Goal: Task Accomplishment & Management: Complete application form

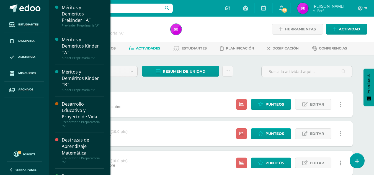
scroll to position [153, 0]
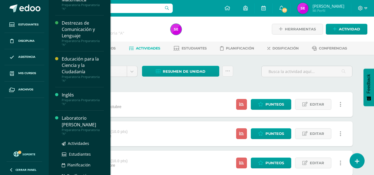
click at [73, 117] on div "Laboratorio [PERSON_NAME]" at bounding box center [83, 121] width 42 height 13
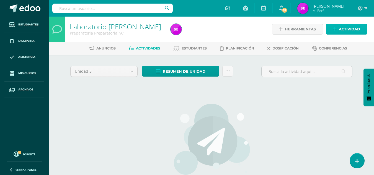
click at [344, 33] on span "Actividad" at bounding box center [349, 29] width 21 height 10
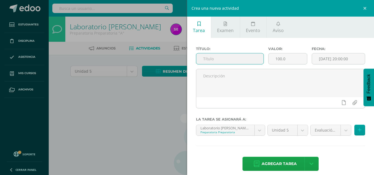
click at [244, 63] on input "text" at bounding box center [229, 58] width 67 height 11
click at [360, 60] on input "[DATE] 20:00:00" at bounding box center [338, 58] width 53 height 11
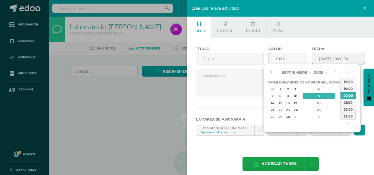
click at [270, 73] on button "button" at bounding box center [271, 72] width 6 height 8
click at [340, 117] on div "29" at bounding box center [342, 117] width 5 height 6
type input "2025-08-29 20:00"
click at [350, 97] on div "20:00" at bounding box center [349, 95] width 16 height 7
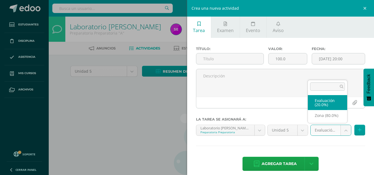
click at [341, 131] on body "Estudiantes Disciplina Asistencia Mis cursos Archivos Soporte Ayuda Reportar un…" at bounding box center [187, 119] width 374 height 238
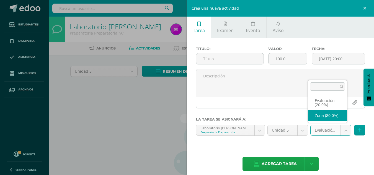
select select "164911"
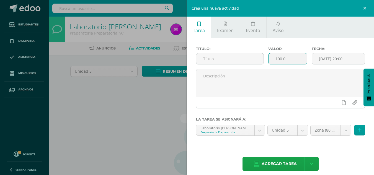
click at [292, 56] on input "100.0" at bounding box center [288, 58] width 38 height 11
type input "10"
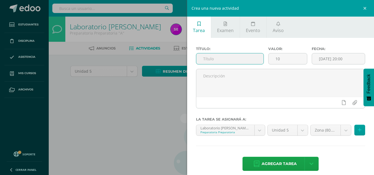
click at [226, 61] on input "text" at bounding box center [229, 58] width 67 height 11
type input "games"
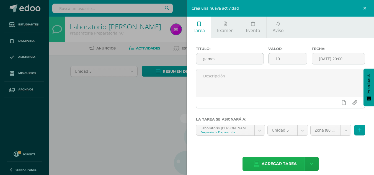
click at [277, 158] on span "Agregar tarea" at bounding box center [279, 164] width 35 height 14
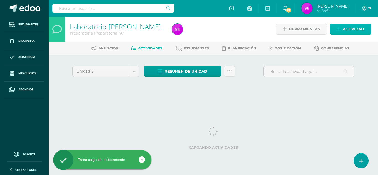
click at [358, 24] on link "Actividad" at bounding box center [351, 29] width 42 height 11
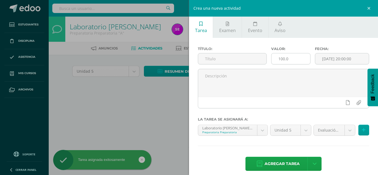
click at [294, 59] on input "100.0" at bounding box center [291, 58] width 39 height 11
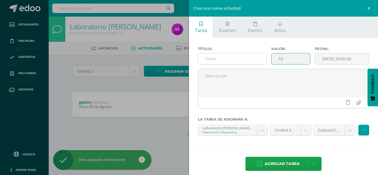
type input "10"
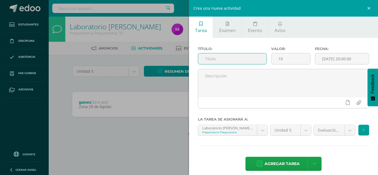
click at [211, 58] on input "text" at bounding box center [232, 58] width 68 height 11
type input "reading"
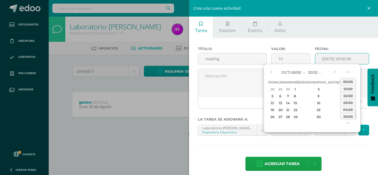
click at [353, 56] on input "[DATE] 20:00:00" at bounding box center [342, 58] width 54 height 11
click at [271, 75] on button "button" at bounding box center [271, 72] width 6 height 8
click at [340, 87] on div "5" at bounding box center [342, 89] width 5 height 6
type input "2025-09-05 20:00"
click at [351, 94] on div "20:00" at bounding box center [349, 95] width 16 height 7
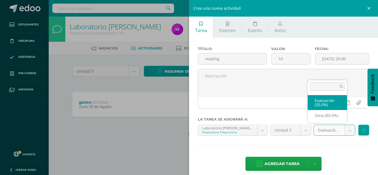
click at [345, 127] on body "Tarea asignada exitosamente Estudiantes Disciplina Asistencia Mis cursos Archiv…" at bounding box center [189, 77] width 378 height 154
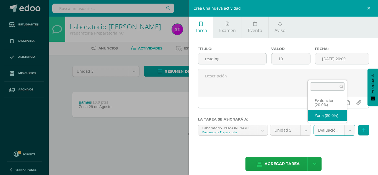
select select "164911"
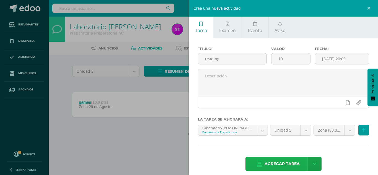
click at [279, 162] on span "Agregar tarea" at bounding box center [282, 164] width 35 height 14
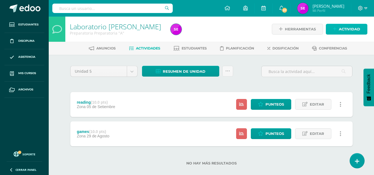
click at [357, 28] on span "Actividad" at bounding box center [349, 29] width 21 height 10
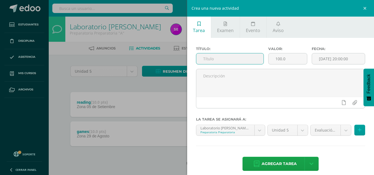
click at [245, 56] on input "text" at bounding box center [229, 58] width 67 height 11
type input "movies"
click at [291, 60] on input "100.0" at bounding box center [288, 58] width 38 height 11
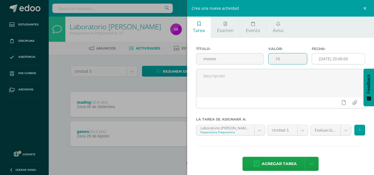
type input "10"
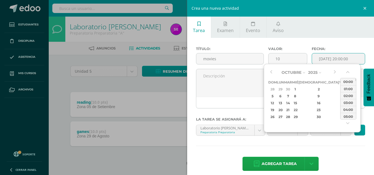
click at [356, 59] on input "[DATE] 20:00:00" at bounding box center [338, 58] width 53 height 11
click at [270, 74] on button "button" at bounding box center [271, 72] width 6 height 8
click at [340, 106] on div "19" at bounding box center [342, 103] width 5 height 6
type input "[DATE] 20:00"
click at [348, 96] on div "20:00" at bounding box center [349, 95] width 16 height 7
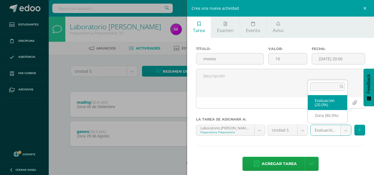
click at [340, 133] on body "Tarea asignada exitosamente Estudiantes Disciplina Asistencia Mis cursos Archiv…" at bounding box center [187, 91] width 374 height 183
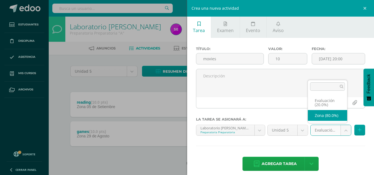
select select "164911"
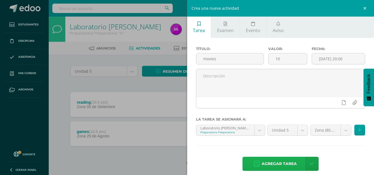
click at [278, 166] on span "Agregar tarea" at bounding box center [279, 164] width 35 height 14
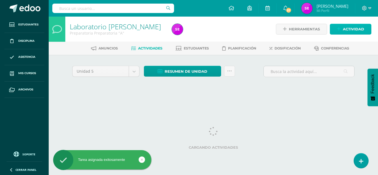
click at [359, 32] on span "Actividad" at bounding box center [353, 29] width 21 height 10
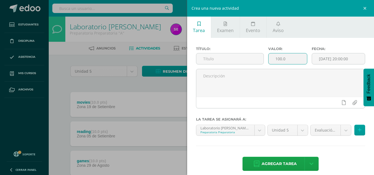
click at [292, 59] on input "100.0" at bounding box center [288, 58] width 38 height 11
type input "10"
click at [356, 55] on input "[DATE] 20:00:00" at bounding box center [338, 58] width 53 height 11
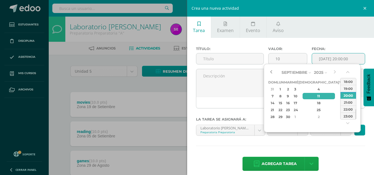
click at [271, 73] on button "button" at bounding box center [271, 72] width 6 height 8
click at [340, 101] on div "19" at bounding box center [342, 103] width 5 height 6
type input "2025-09-19 20:00"
click at [355, 96] on div "20:00" at bounding box center [349, 95] width 16 height 7
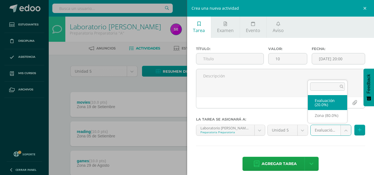
click at [338, 135] on body "Tarea asignada exitosamente Estudiantes Disciplina Asistencia Mis cursos Archiv…" at bounding box center [187, 106] width 374 height 213
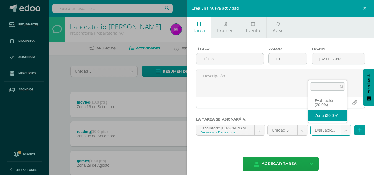
select select "164911"
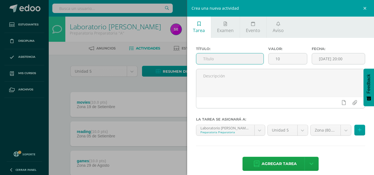
click at [245, 60] on input "text" at bounding box center [229, 58] width 67 height 11
type input "r"
type input "games"
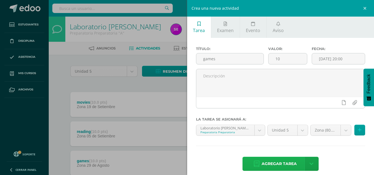
click at [277, 165] on span "Agregar tarea" at bounding box center [279, 164] width 35 height 14
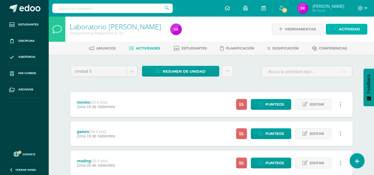
click at [352, 32] on span "Actividad" at bounding box center [349, 29] width 21 height 10
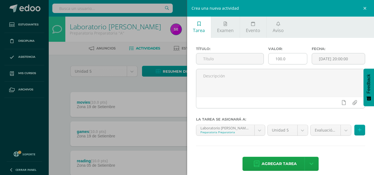
click at [289, 61] on input "100.0" at bounding box center [288, 58] width 38 height 11
type input "10"
click at [358, 58] on input "[DATE] 20:00:00" at bounding box center [338, 58] width 53 height 11
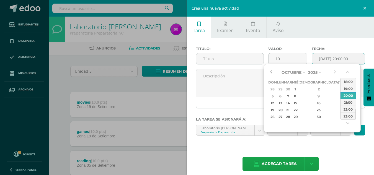
click at [270, 74] on button "button" at bounding box center [271, 72] width 6 height 8
click at [339, 107] on td "26" at bounding box center [342, 110] width 6 height 7
type input "2025-09-26 20:00"
click at [347, 96] on div "20:00" at bounding box center [349, 95] width 16 height 7
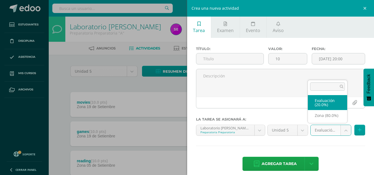
click at [343, 129] on body "Tarea asignada exitosamente Estudiantes Disciplina Asistencia Mis cursos Archiv…" at bounding box center [187, 121] width 374 height 242
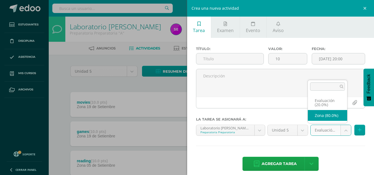
select select "164911"
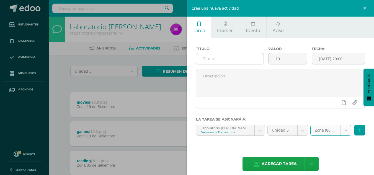
click at [227, 60] on input "text" at bounding box center [229, 58] width 67 height 11
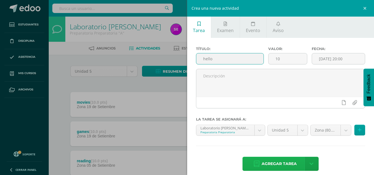
type input "hello"
click at [271, 166] on span "Agregar tarea" at bounding box center [279, 164] width 35 height 14
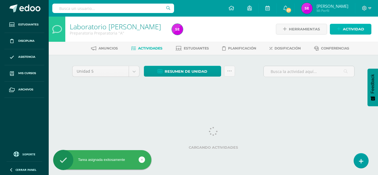
click at [348, 30] on span "Actividad" at bounding box center [353, 29] width 21 height 10
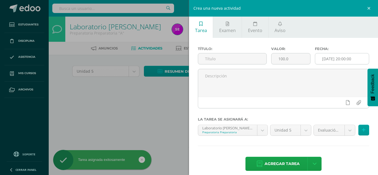
click at [364, 55] on input "[DATE] 20:00:00" at bounding box center [342, 58] width 54 height 11
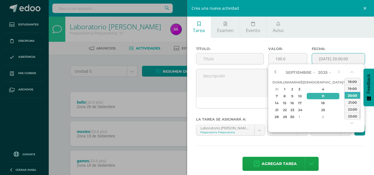
click at [273, 69] on button "button" at bounding box center [276, 72] width 6 height 8
click at [344, 108] on div "26" at bounding box center [346, 110] width 5 height 6
type input "[DATE] 20:00"
click at [353, 93] on div "20:00" at bounding box center [353, 95] width 16 height 7
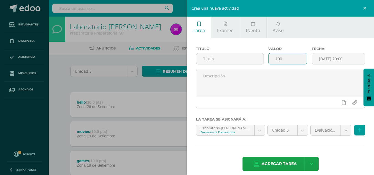
click at [295, 60] on input "100" at bounding box center [288, 58] width 38 height 11
type input "10"
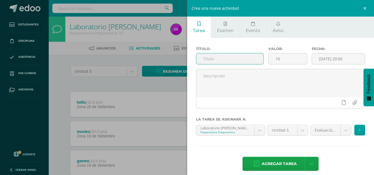
click at [216, 58] on input "text" at bounding box center [229, 58] width 67 height 11
type input "reading"
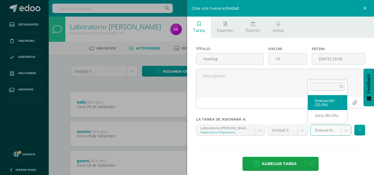
click at [343, 133] on body "Tarea asignada exitosamente Estudiantes Disciplina Asistencia Mis cursos Archiv…" at bounding box center [187, 135] width 374 height 271
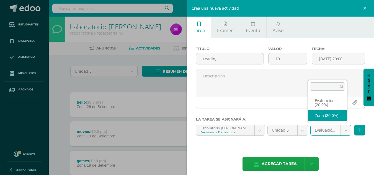
select select "164911"
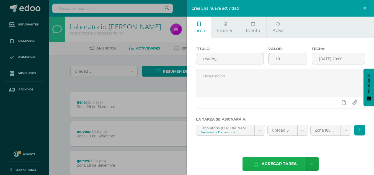
click at [282, 163] on span "Agregar tarea" at bounding box center [279, 164] width 35 height 14
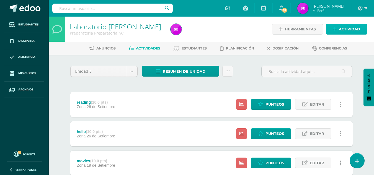
click at [343, 30] on span "Actividad" at bounding box center [349, 29] width 21 height 10
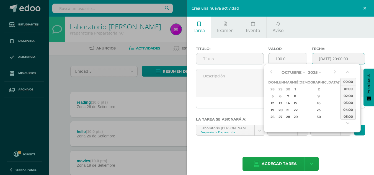
click at [355, 63] on input "[DATE] 20:00:00" at bounding box center [338, 58] width 53 height 11
click at [340, 88] on div "3" at bounding box center [342, 89] width 5 height 6
type input "[DATE] 20:00"
click at [349, 95] on div "20:00" at bounding box center [349, 95] width 16 height 7
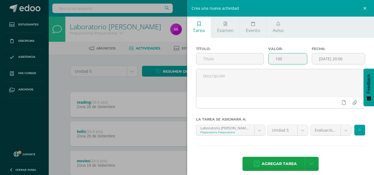
click at [299, 61] on input "100" at bounding box center [288, 58] width 38 height 11
type input "10"
click at [237, 57] on input "text" at bounding box center [229, 58] width 67 height 11
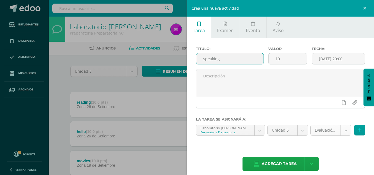
type input "speaking"
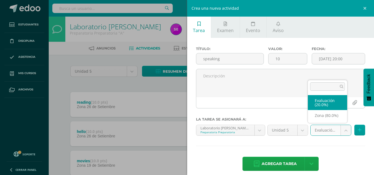
click at [345, 127] on body "Tarea asignada exitosamente Estudiantes Disciplina Asistencia Mis cursos Archiv…" at bounding box center [187, 150] width 374 height 301
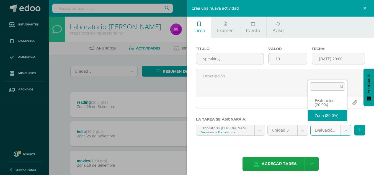
select select "164911"
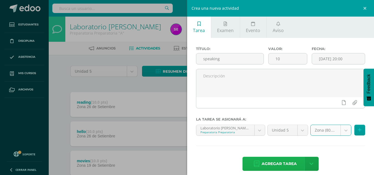
click at [268, 162] on span "Agregar tarea" at bounding box center [279, 164] width 35 height 14
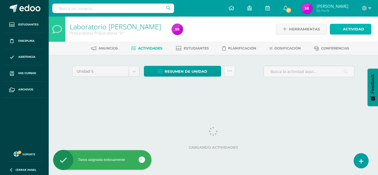
click at [347, 29] on span "Actividad" at bounding box center [353, 29] width 21 height 10
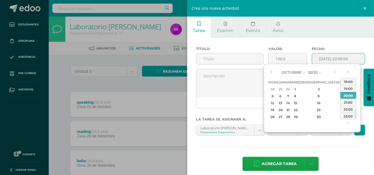
click at [354, 60] on input "[DATE] 20:00:00" at bounding box center [338, 58] width 53 height 11
click at [340, 90] on div "3" at bounding box center [342, 89] width 5 height 6
type input "[DATE] 20:00"
click at [350, 98] on div "20:00" at bounding box center [349, 95] width 16 height 7
click at [354, 60] on input "[DATE] 20:00" at bounding box center [338, 58] width 53 height 11
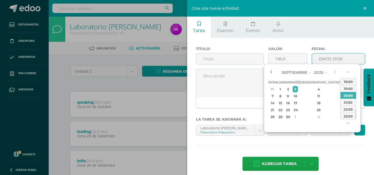
click at [273, 70] on button "button" at bounding box center [271, 72] width 6 height 8
click at [340, 115] on div "3" at bounding box center [342, 117] width 5 height 6
click at [350, 94] on div "20:00" at bounding box center [349, 95] width 16 height 7
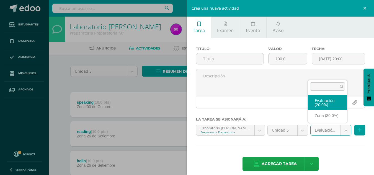
click at [343, 129] on body "Tarea asignada exitosamente Estudiantes Disciplina Asistencia Mis cursos Archiv…" at bounding box center [187, 165] width 374 height 330
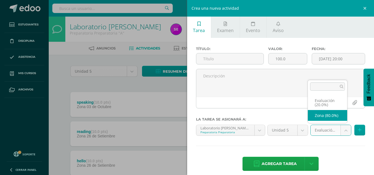
select select "164911"
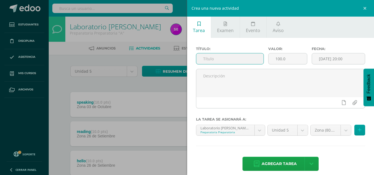
click at [232, 60] on input "text" at bounding box center [229, 58] width 67 height 11
type input "reading"
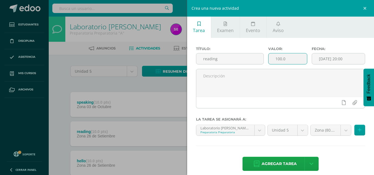
click at [296, 60] on input "100.0" at bounding box center [288, 58] width 38 height 11
type input "10"
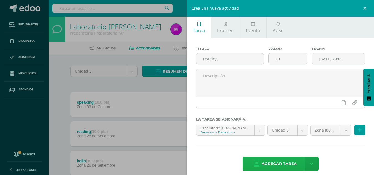
click at [282, 161] on span "Agregar tarea" at bounding box center [279, 164] width 35 height 14
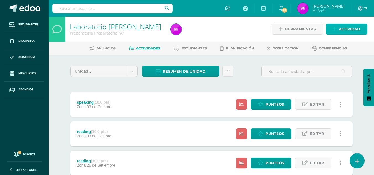
click at [350, 27] on span "Actividad" at bounding box center [349, 29] width 21 height 10
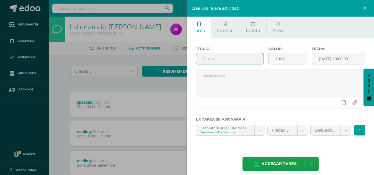
click at [221, 58] on input "text" at bounding box center [229, 58] width 67 height 11
type input "exam"
click at [286, 62] on input "100.0" at bounding box center [288, 58] width 38 height 11
type input "1"
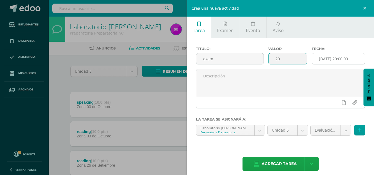
type input "20"
click at [356, 58] on input "[DATE] 20:00:00" at bounding box center [338, 58] width 53 height 11
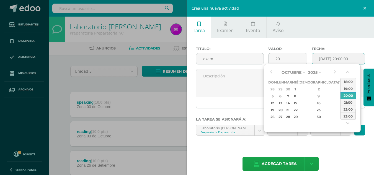
click at [340, 95] on div "10" at bounding box center [342, 96] width 5 height 6
type input "2025-10-10 20:00"
click at [344, 94] on div "20:00" at bounding box center [349, 95] width 16 height 7
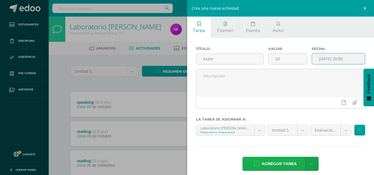
click at [268, 163] on span "Agregar tarea" at bounding box center [279, 164] width 35 height 14
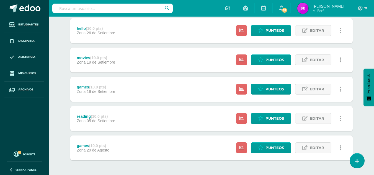
scroll to position [214, 0]
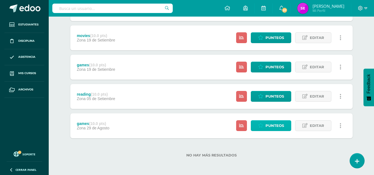
click at [282, 129] on span "Punteos" at bounding box center [275, 126] width 19 height 10
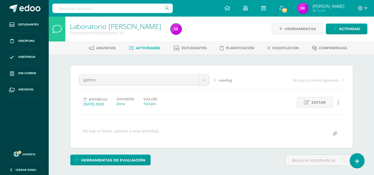
scroll to position [153, 0]
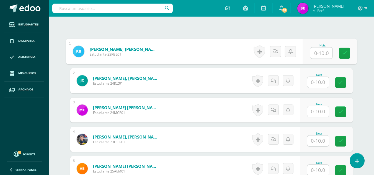
click at [319, 53] on input "text" at bounding box center [321, 53] width 22 height 11
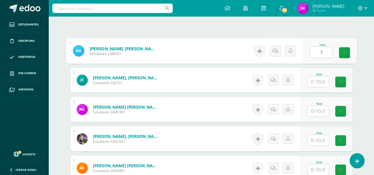
type input "7"
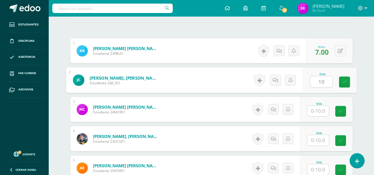
type input "10"
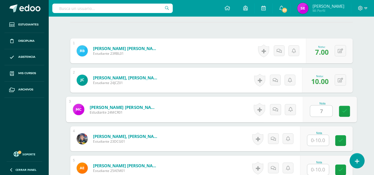
type input "7"
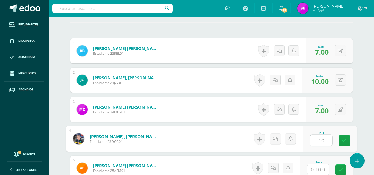
type input "10"
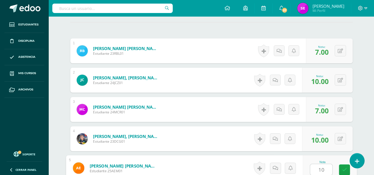
type input "10"
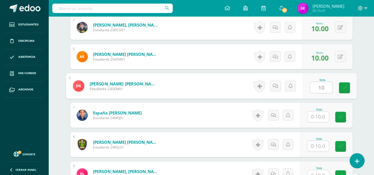
type input "10"
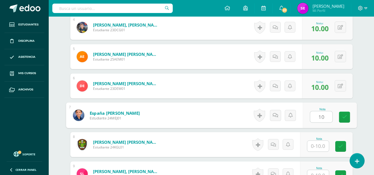
type input "10"
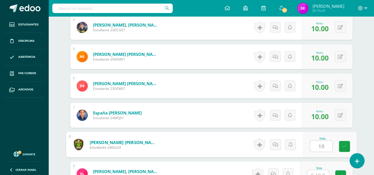
type input "10"
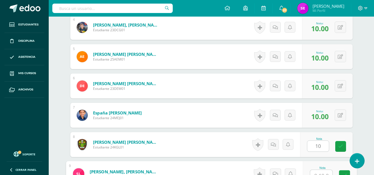
scroll to position [271, 0]
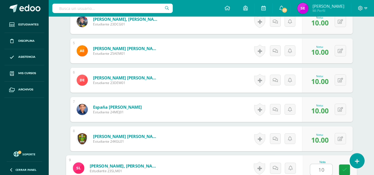
type input "10"
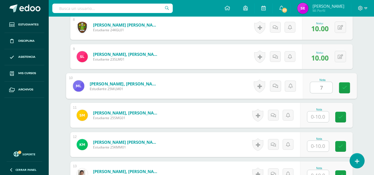
type input "7"
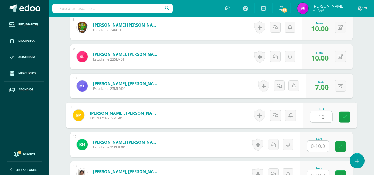
type input "10"
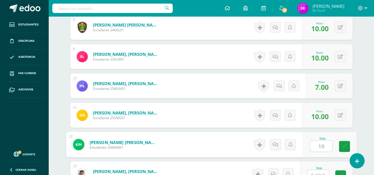
type input "10"
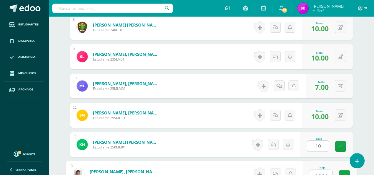
scroll to position [389, 0]
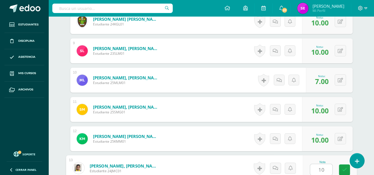
type input "10"
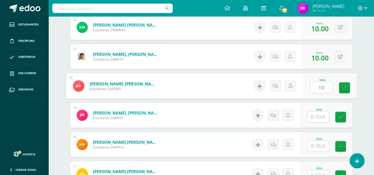
type input "10"
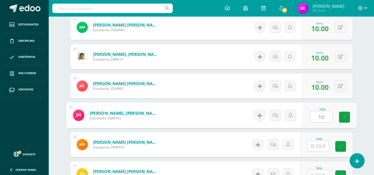
type input "10"
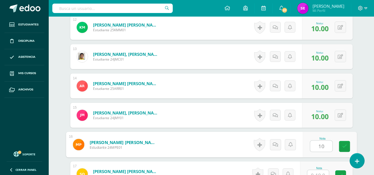
type input "10"
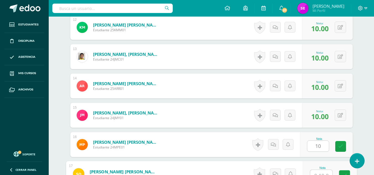
scroll to position [506, 0]
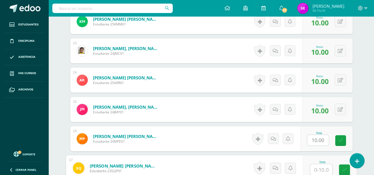
type input "2"
type input "10"
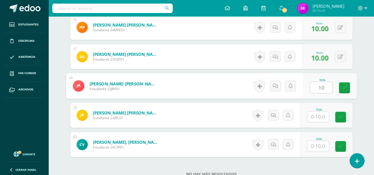
type input "10"
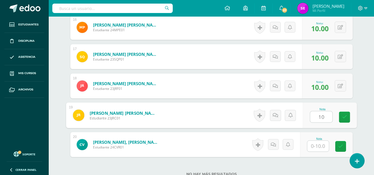
type input "10"
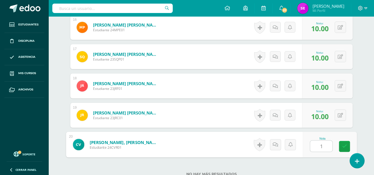
type input "10"
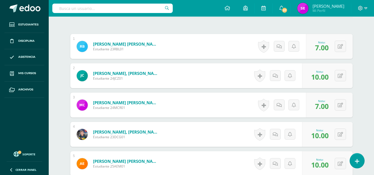
scroll to position [312, 0]
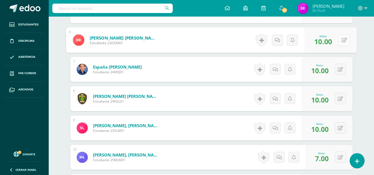
click at [342, 37] on button at bounding box center [344, 40] width 12 height 12
type input "5"
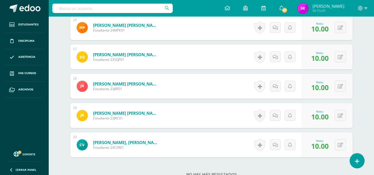
scroll to position [663, 0]
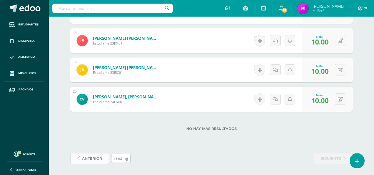
click at [94, 163] on span "anterior" at bounding box center [92, 159] width 20 height 10
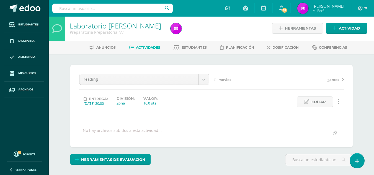
scroll to position [154, 0]
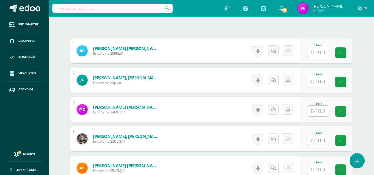
type input "1"
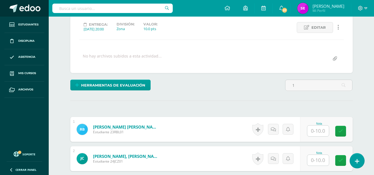
scroll to position [76, 0]
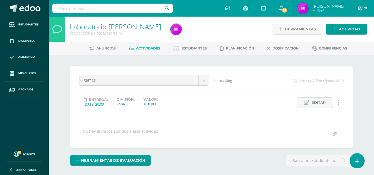
click at [138, 50] on span "Actividades" at bounding box center [148, 48] width 24 height 4
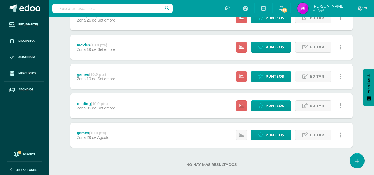
scroll to position [214, 0]
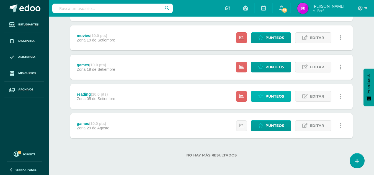
click at [270, 99] on span "Punteos" at bounding box center [275, 96] width 19 height 10
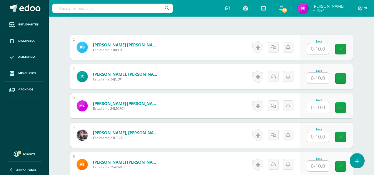
scroll to position [158, 0]
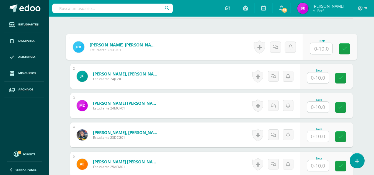
click at [314, 52] on input "text" at bounding box center [321, 48] width 22 height 11
type input "10"
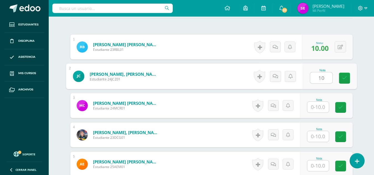
type input "10"
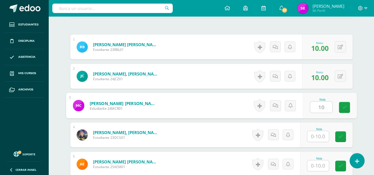
type input "10"
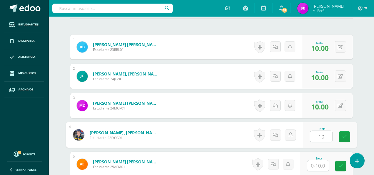
type input "10"
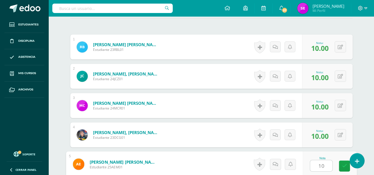
type input "10"
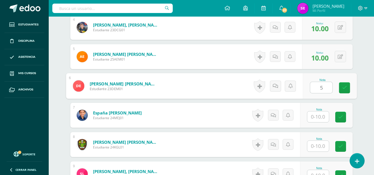
type input "5"
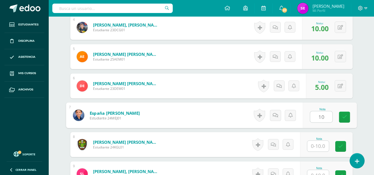
type input "10"
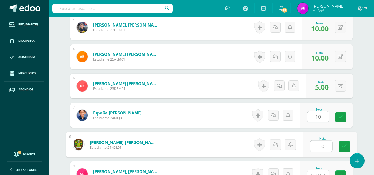
type input "10"
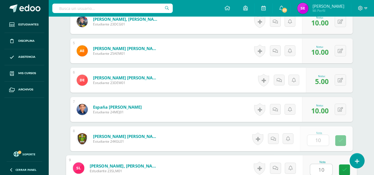
type input "10"
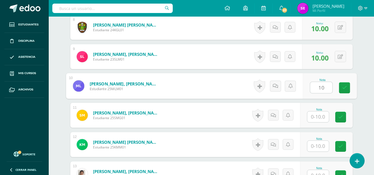
type input "10"
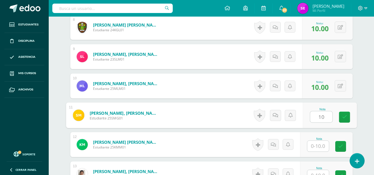
type input "10"
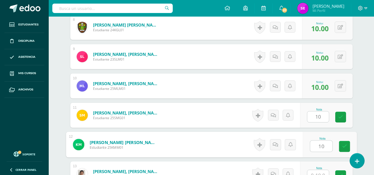
type input "10"
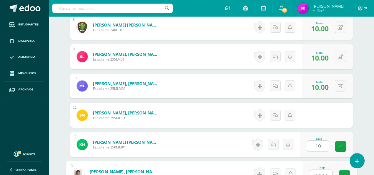
scroll to position [389, 0]
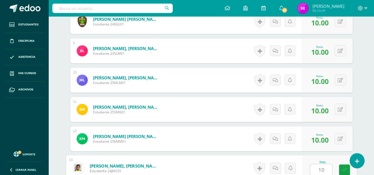
type input "10"
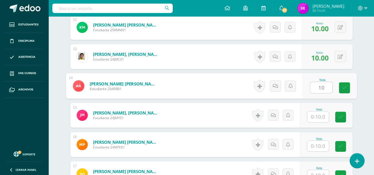
type input "10"
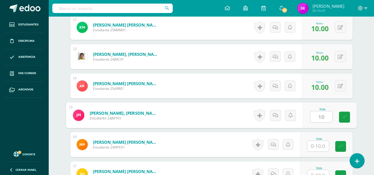
type input "10"
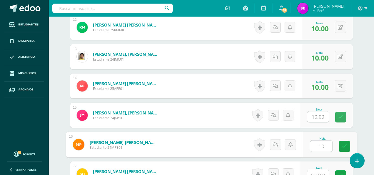
type input "10"
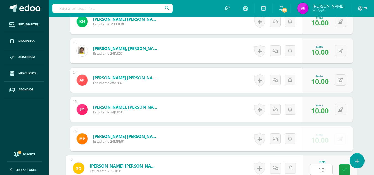
type input "10"
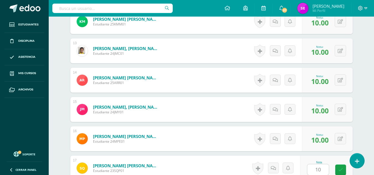
scroll to position [618, 0]
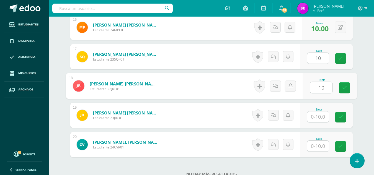
type input "10"
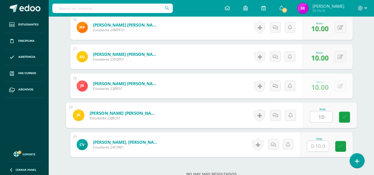
type input "10"
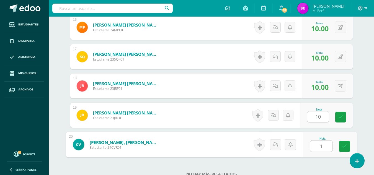
type input "10"
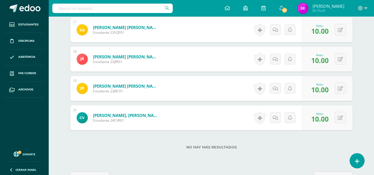
scroll to position [663, 0]
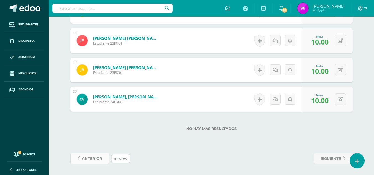
click at [90, 160] on span "anterior" at bounding box center [92, 159] width 20 height 10
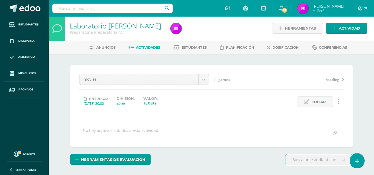
scroll to position [154, 0]
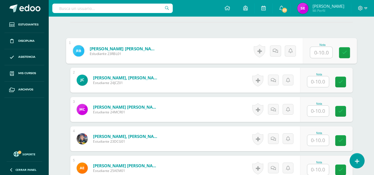
click at [317, 53] on input "text" at bounding box center [321, 52] width 22 height 11
type input "10"
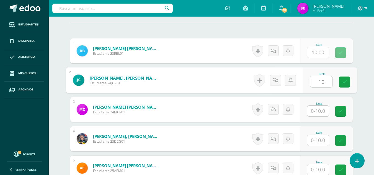
type input "10"
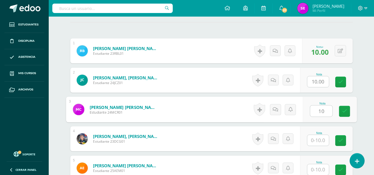
type input "10"
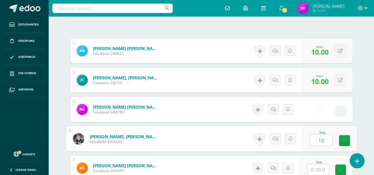
type input "10"
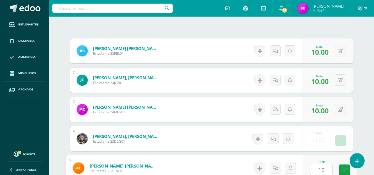
type input "10"
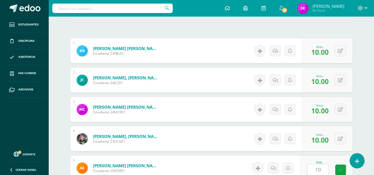
scroll to position [266, 0]
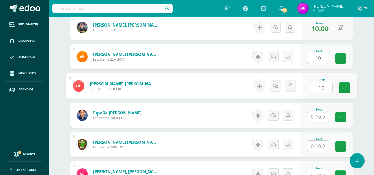
type input "10"
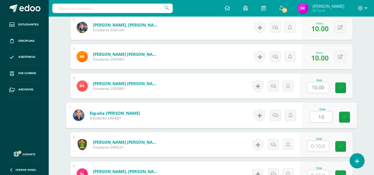
type input "10"
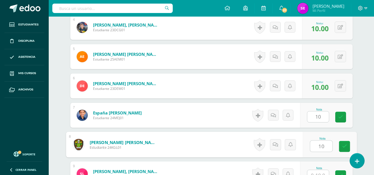
type input "10"
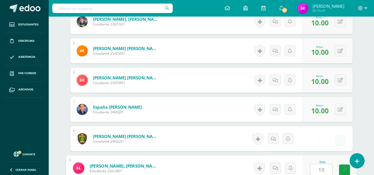
type input "10"
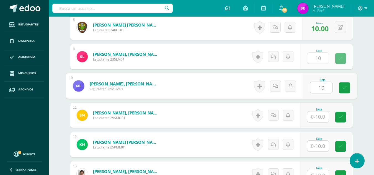
type input "10"
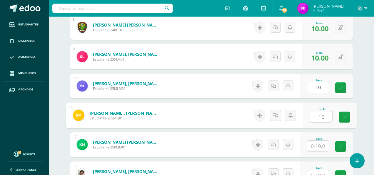
type input "10"
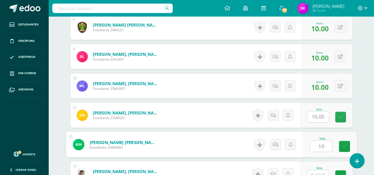
type input "10"
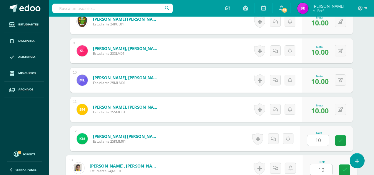
type input "10"
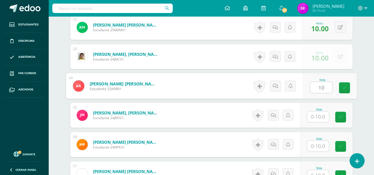
type input "10"
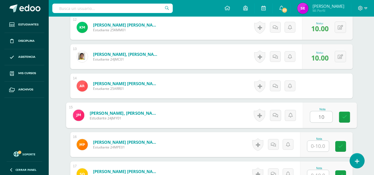
type input "10"
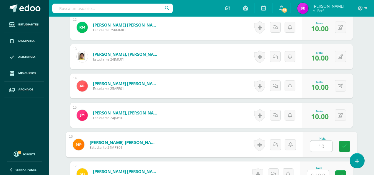
type input "10"
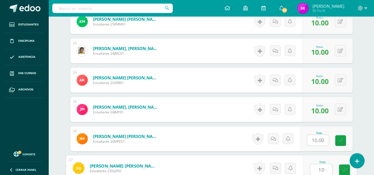
type input "10"
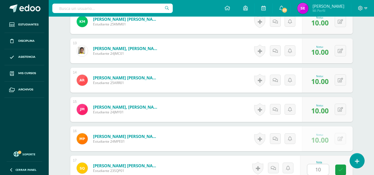
scroll to position [618, 0]
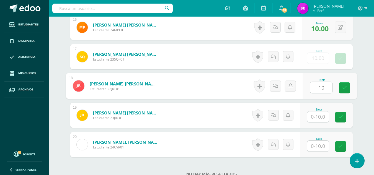
type input "10"
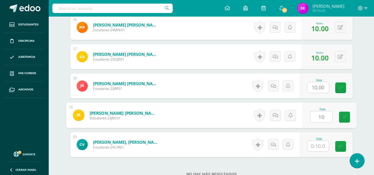
type input "10"
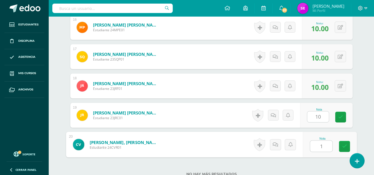
type input "10"
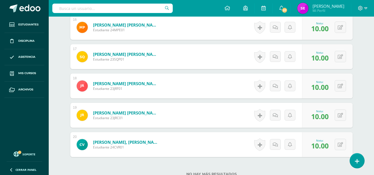
scroll to position [663, 0]
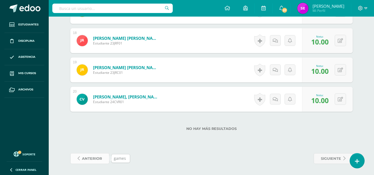
click at [95, 161] on span "anterior" at bounding box center [92, 159] width 20 height 10
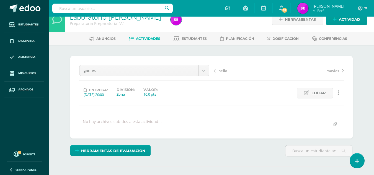
scroll to position [153, 0]
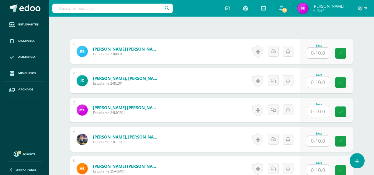
click at [323, 50] on input "text" at bounding box center [318, 53] width 22 height 11
type input "10"
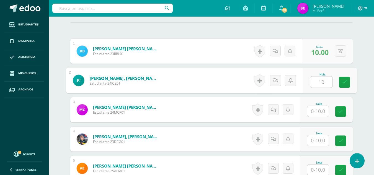
type input "10"
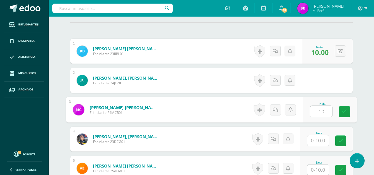
scroll to position [154, 0]
type input "10"
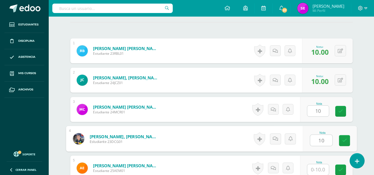
type input "10"
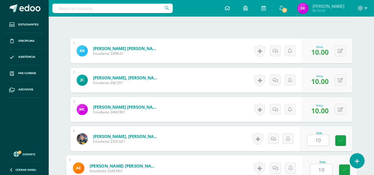
type input "10"
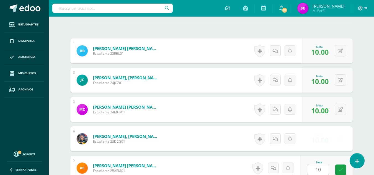
scroll to position [266, 0]
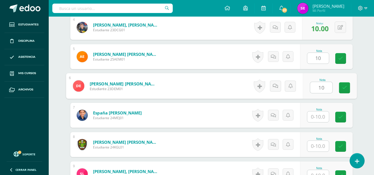
type input "10"
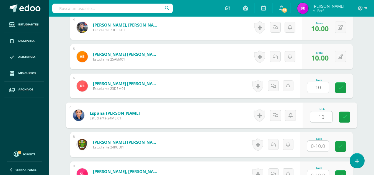
type input "10"
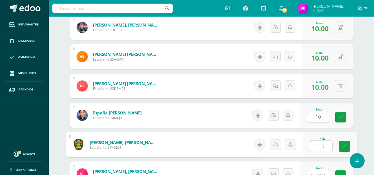
type input "10"
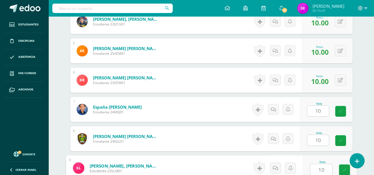
type input "10"
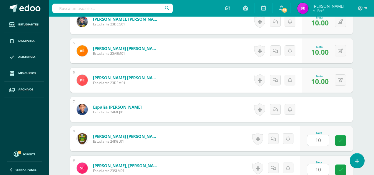
scroll to position [383, 0]
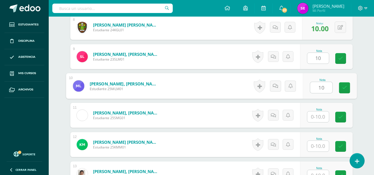
type input "10"
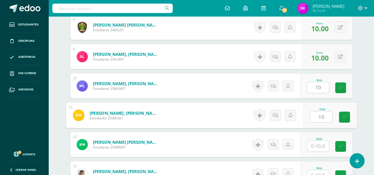
type input "10"
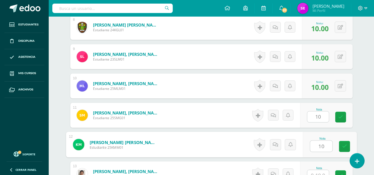
type input "10"
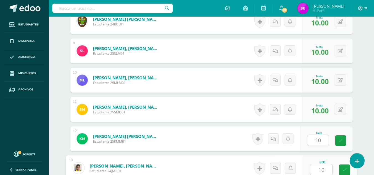
type input "10"
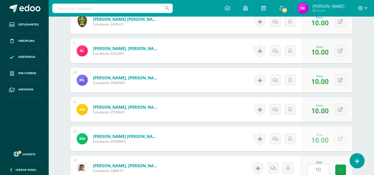
scroll to position [500, 0]
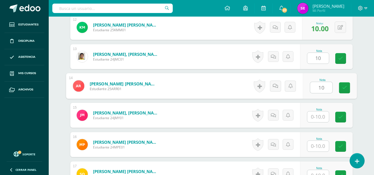
type input "10"
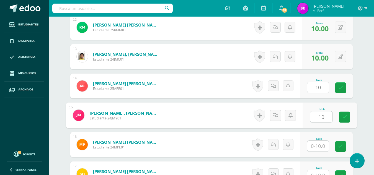
type input "10"
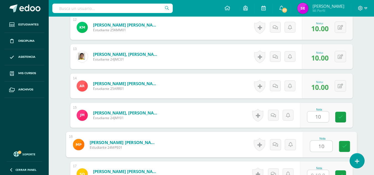
type input "10"
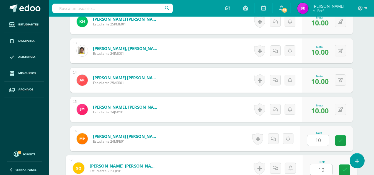
type input "10"
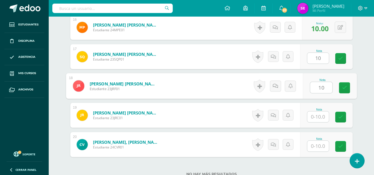
type input "10"
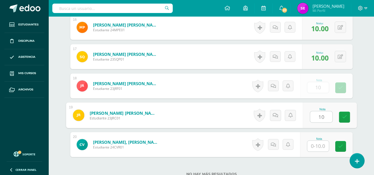
type input "10"
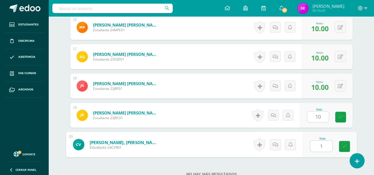
type input "10"
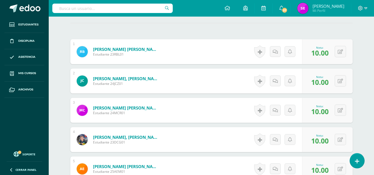
scroll to position [663, 0]
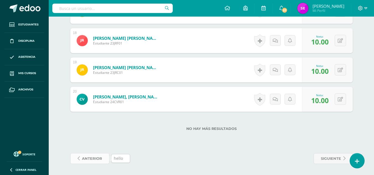
click at [97, 160] on span "anterior" at bounding box center [92, 159] width 20 height 10
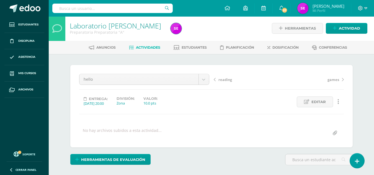
scroll to position [154, 0]
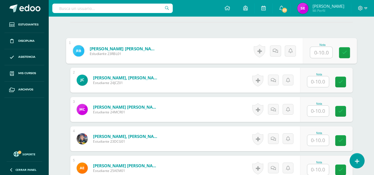
click at [319, 52] on input "text" at bounding box center [321, 52] width 22 height 11
type input "10"
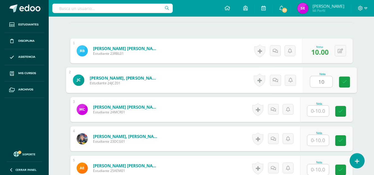
type input "10"
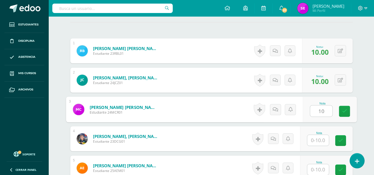
type input "10"
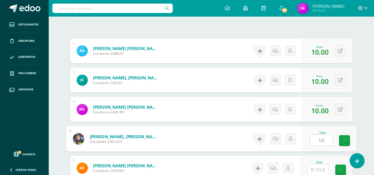
type input "10"
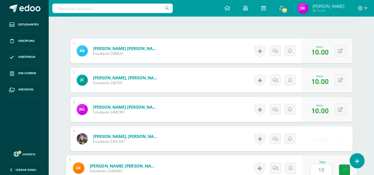
type input "10"
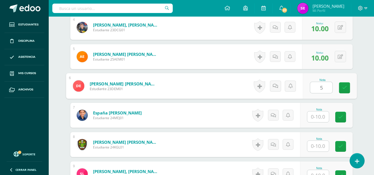
type input "5"
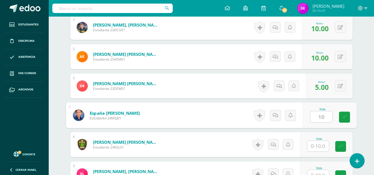
type input "10"
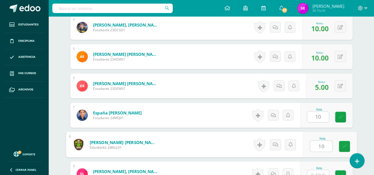
type input "10"
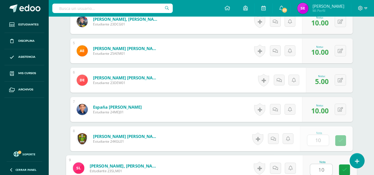
type input "10"
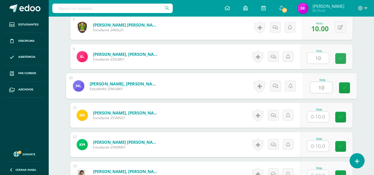
type input "10"
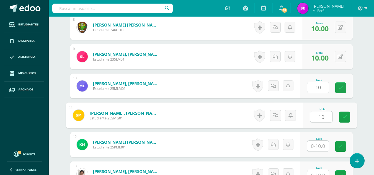
type input "10"
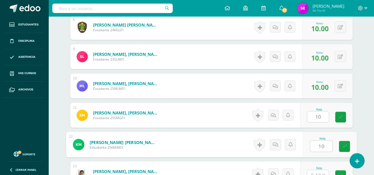
type input "10"
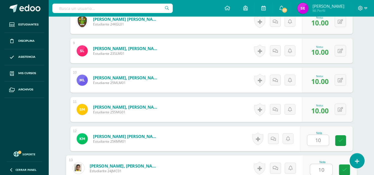
type input "10"
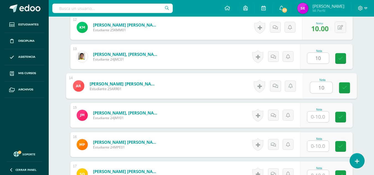
type input "10"
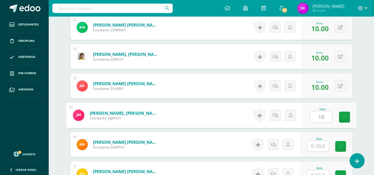
type input "10"
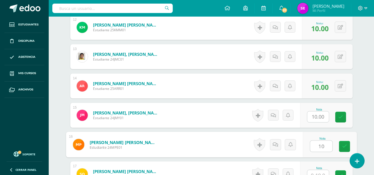
type input "10"
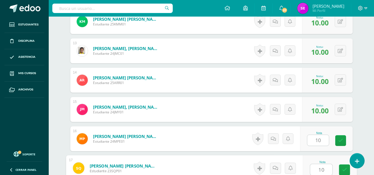
type input "10"
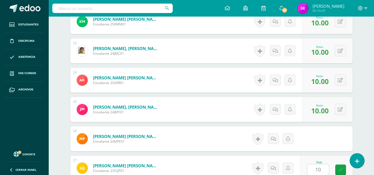
scroll to position [618, 0]
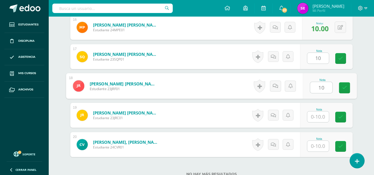
type input "10"
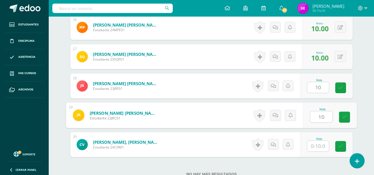
type input "10"
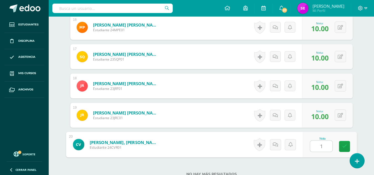
type input "10"
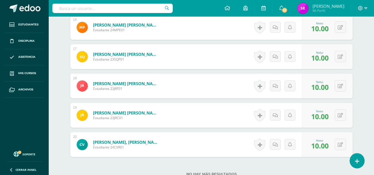
scroll to position [663, 0]
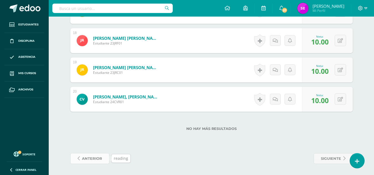
click at [95, 157] on span "anterior" at bounding box center [92, 159] width 20 height 10
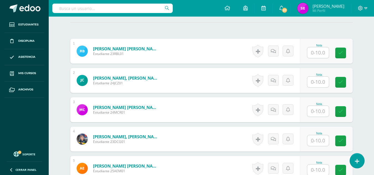
scroll to position [154, 0]
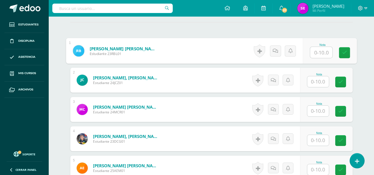
click at [320, 54] on input "text" at bounding box center [321, 52] width 22 height 11
type input "10"
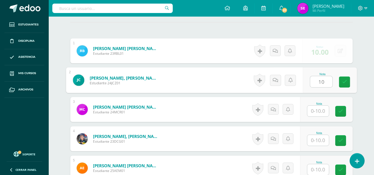
type input "10"
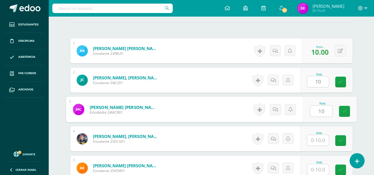
type input "10"
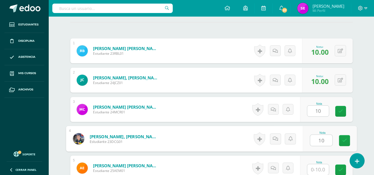
type input "10"
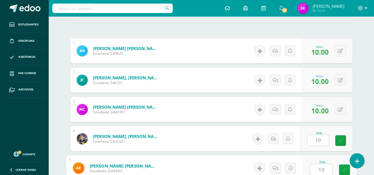
type input "10"
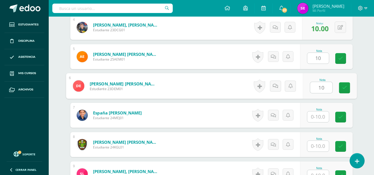
type input "10"
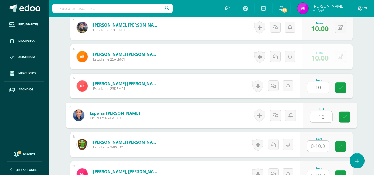
type input "10"
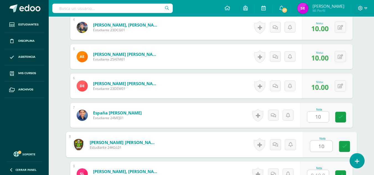
type input "10"
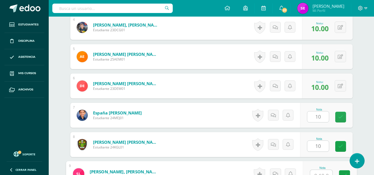
scroll to position [271, 0]
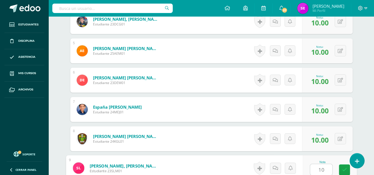
type input "10"
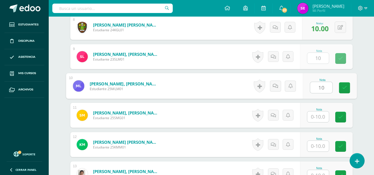
type input "10"
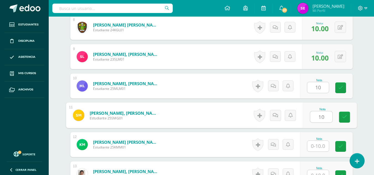
type input "10"
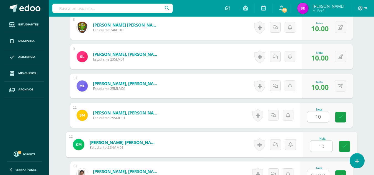
type input "10"
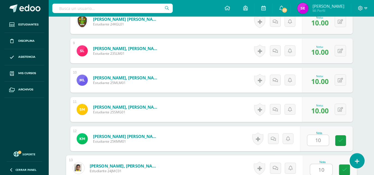
type input "10"
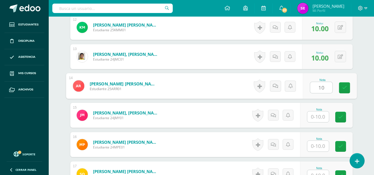
type input "10"
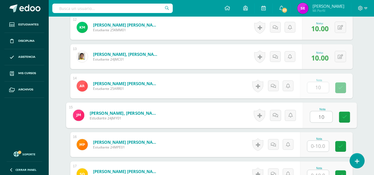
type input "10"
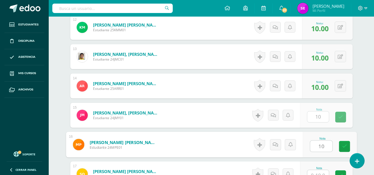
type input "10"
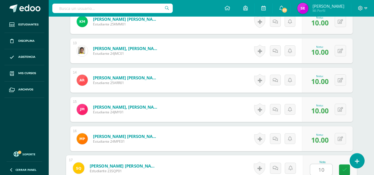
type input "10"
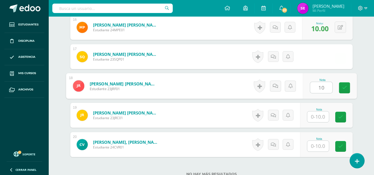
type input "10"
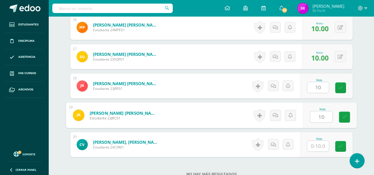
type input "10"
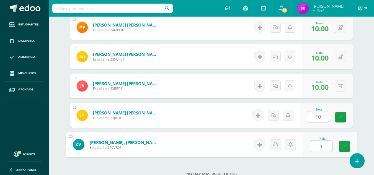
type input "10"
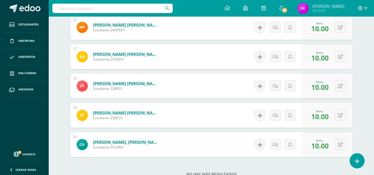
scroll to position [663, 0]
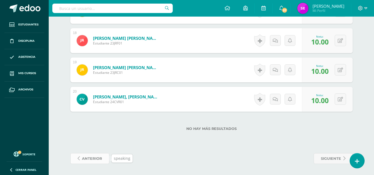
click at [101, 157] on span "anterior" at bounding box center [92, 159] width 20 height 10
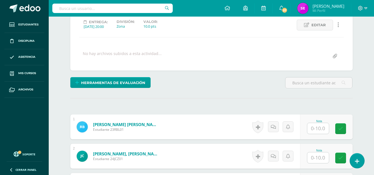
scroll to position [78, 0]
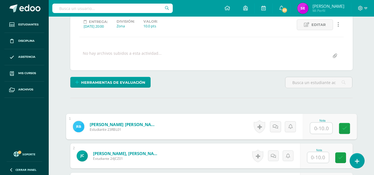
click at [326, 127] on input "text" at bounding box center [321, 128] width 22 height 11
type input "10"
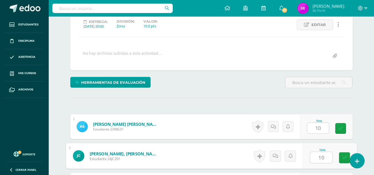
type input "10"
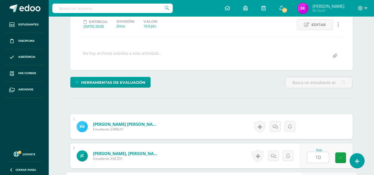
scroll to position [178, 0]
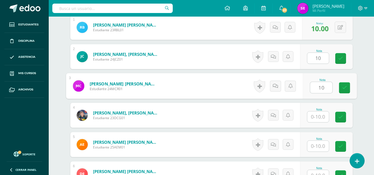
type input "10"
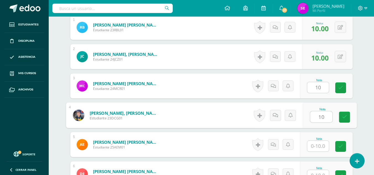
type input "10"
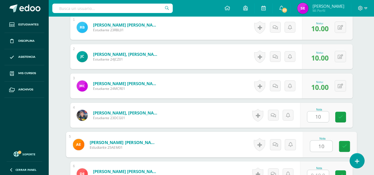
type input "10"
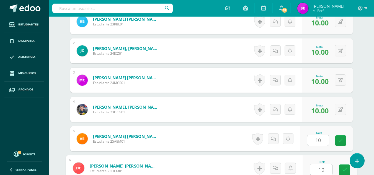
type input "10"
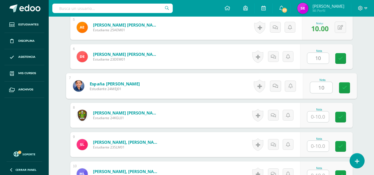
type input "10"
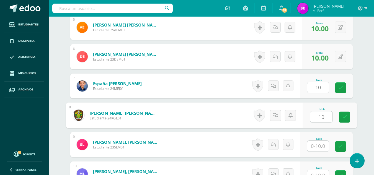
type input "10"
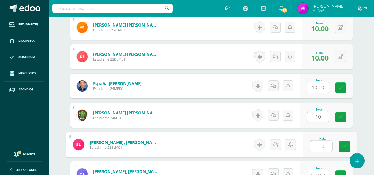
type input "10"
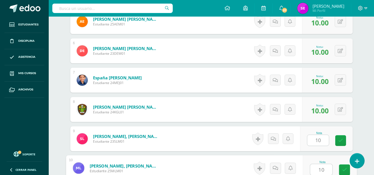
type input "10"
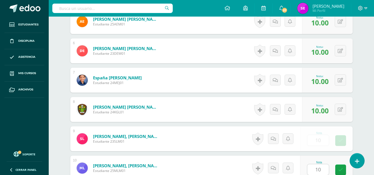
scroll to position [412, 0]
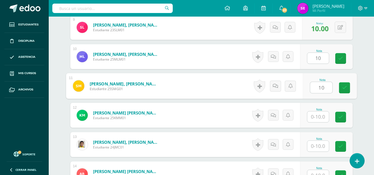
type input "10"
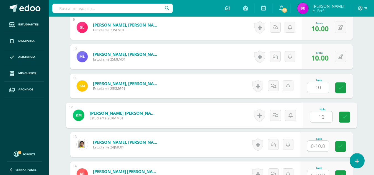
type input "10"
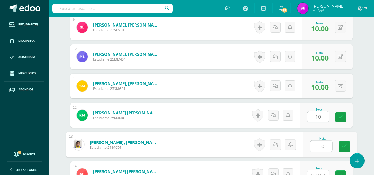
type input "10"
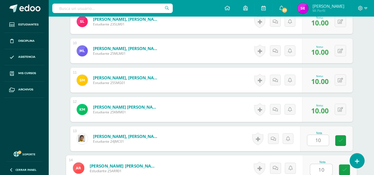
type input "10"
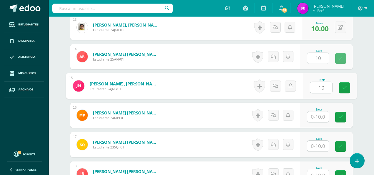
type input "10"
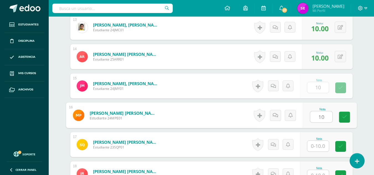
type input "10"
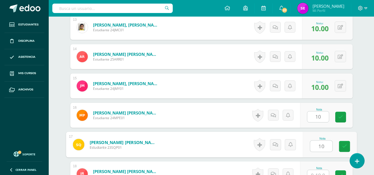
type input "10"
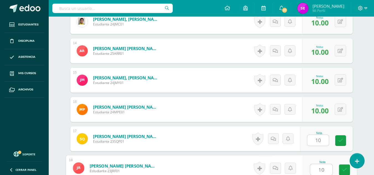
type input "10"
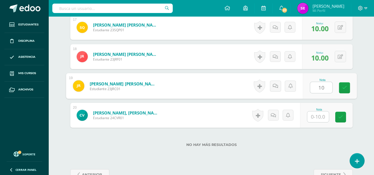
type input "10"
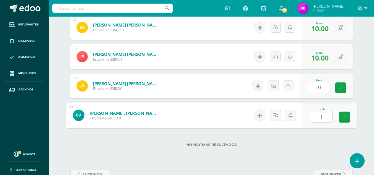
type input "10"
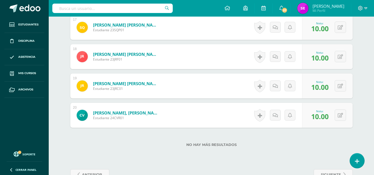
scroll to position [663, 0]
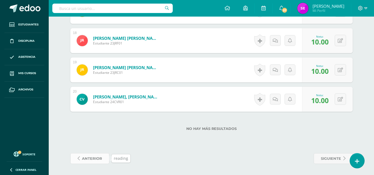
click at [89, 156] on span "anterior" at bounding box center [92, 159] width 20 height 10
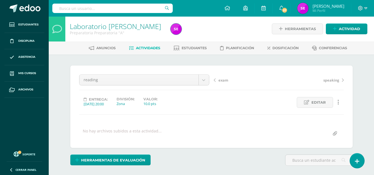
scroll to position [153, 0]
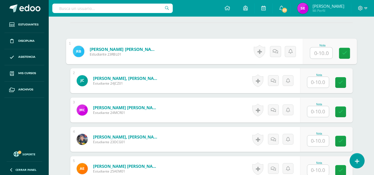
click at [318, 53] on input "text" at bounding box center [321, 53] width 22 height 11
type input "10"
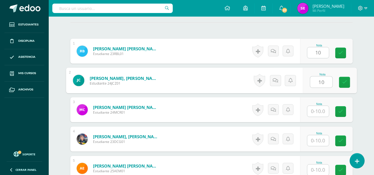
type input "10"
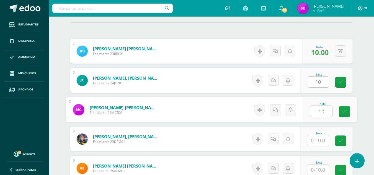
type input "10"
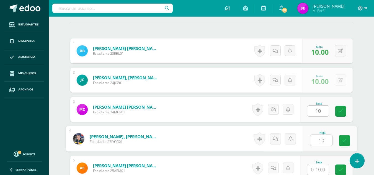
type input "10"
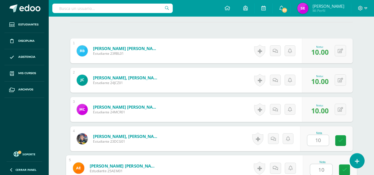
type input "10"
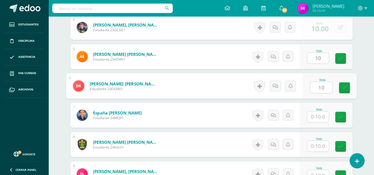
type input "10"
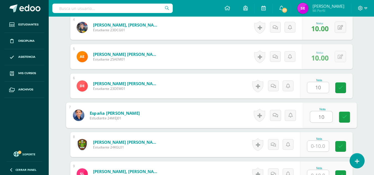
type input "10"
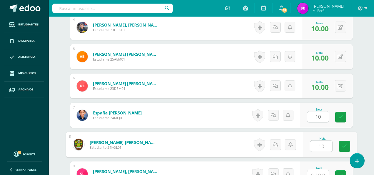
type input "10"
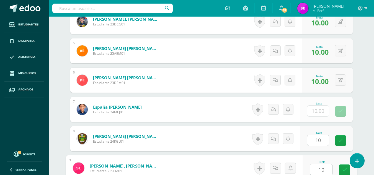
type input "10"
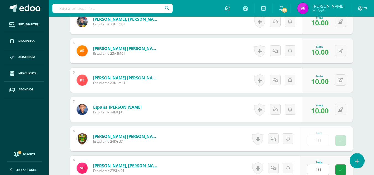
scroll to position [383, 0]
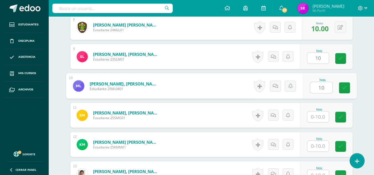
type input "10"
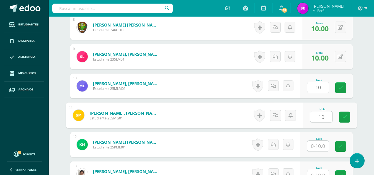
type input "10"
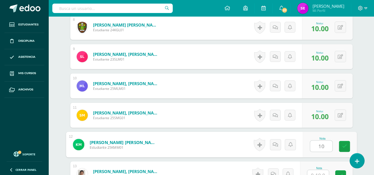
type input "10"
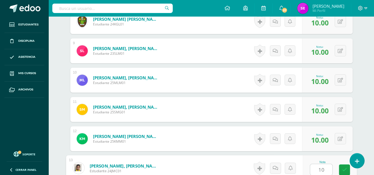
type input "10"
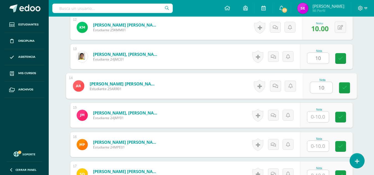
type input "10"
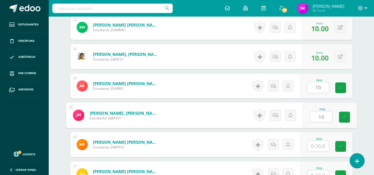
type input "10"
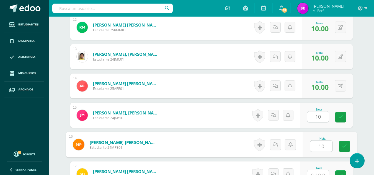
type input "10"
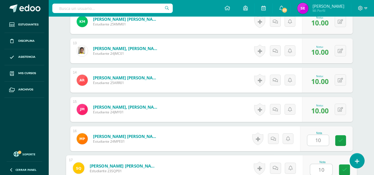
type input "10"
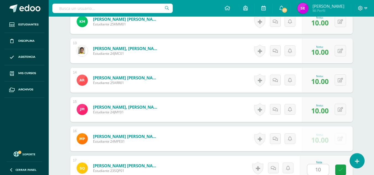
scroll to position [618, 0]
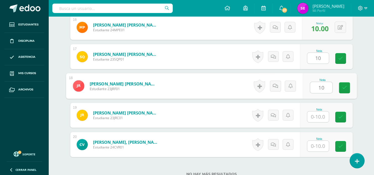
type input "10"
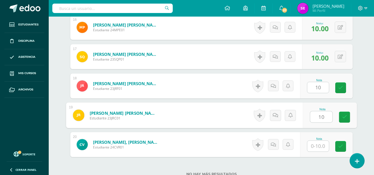
type input "10"
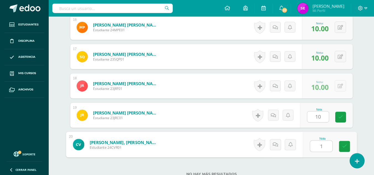
type input "10"
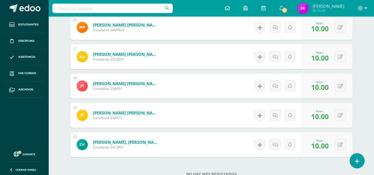
scroll to position [663, 0]
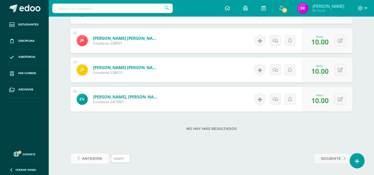
click at [96, 158] on span "anterior" at bounding box center [92, 159] width 20 height 10
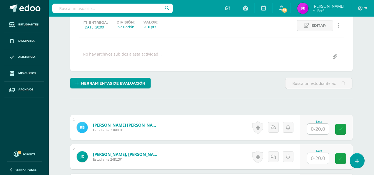
scroll to position [78, 0]
click at [320, 125] on input "text" at bounding box center [318, 129] width 22 height 11
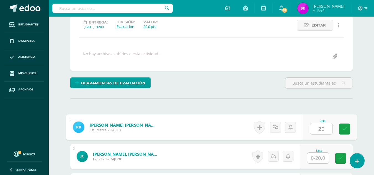
type input "20"
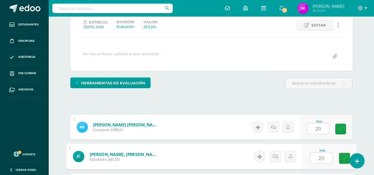
type input "20"
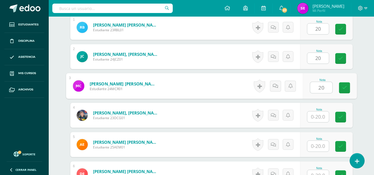
type input "20"
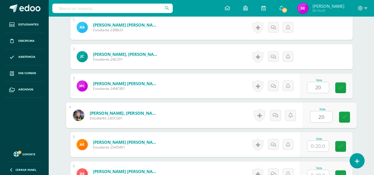
type input "20"
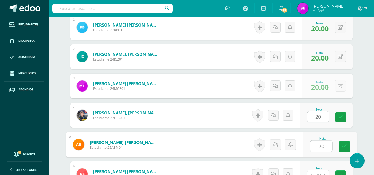
type input "20"
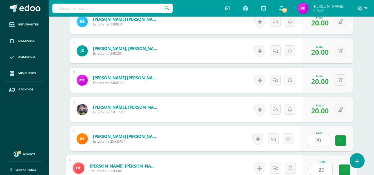
type input "20"
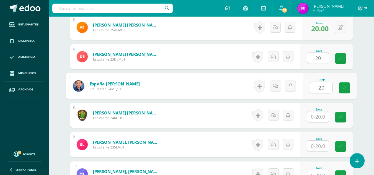
type input "20"
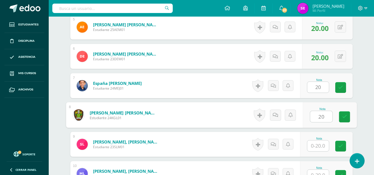
type input "20"
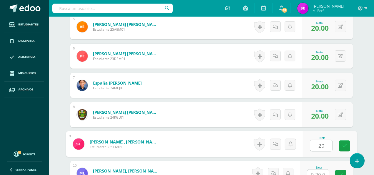
type input "20"
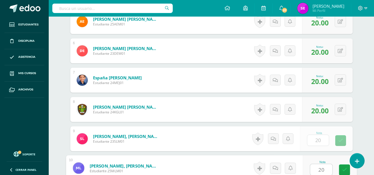
type input "20"
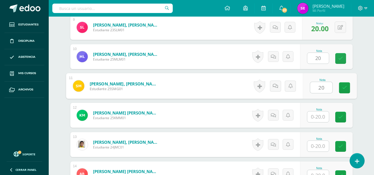
type input "20"
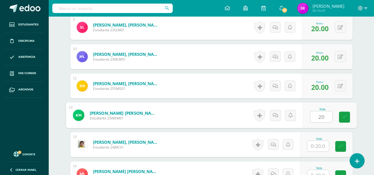
type input "20"
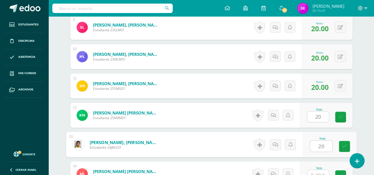
type input "20"
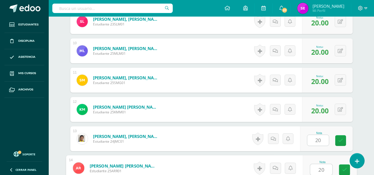
type input "20"
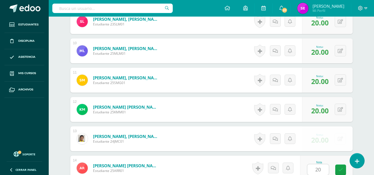
scroll to position [530, 0]
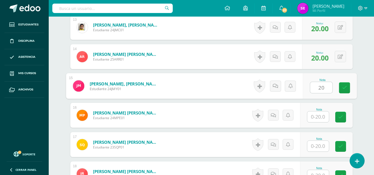
type input "20"
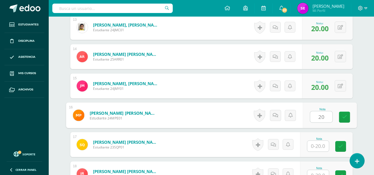
type input "20"
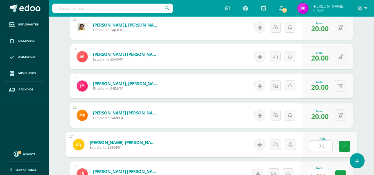
type input "20"
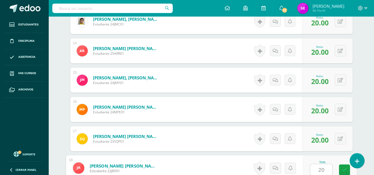
type input "20"
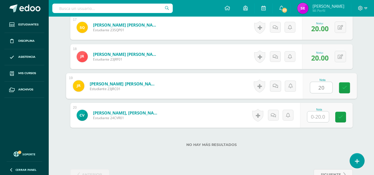
type input "20"
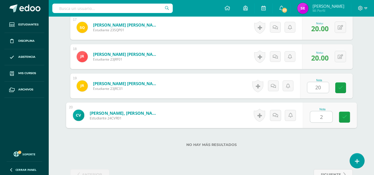
type input "20"
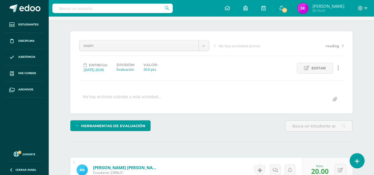
scroll to position [0, 0]
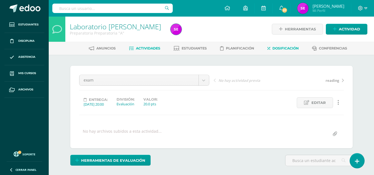
click at [275, 48] on span "Dosificación" at bounding box center [286, 48] width 26 height 4
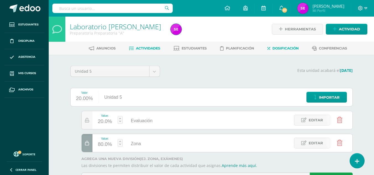
click at [143, 46] on span "Actividades" at bounding box center [148, 48] width 24 height 4
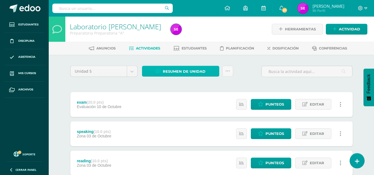
click at [189, 71] on span "Resumen de unidad" at bounding box center [184, 71] width 43 height 10
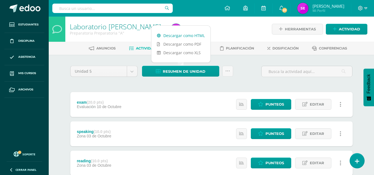
click at [190, 34] on link "Descargar como HTML" at bounding box center [181, 35] width 59 height 9
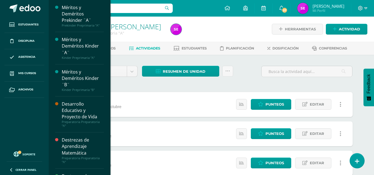
scroll to position [153, 0]
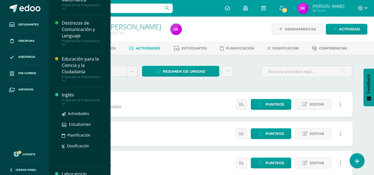
click at [64, 93] on div "Inglés" at bounding box center [83, 95] width 42 height 6
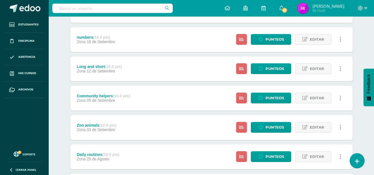
scroll to position [210, 0]
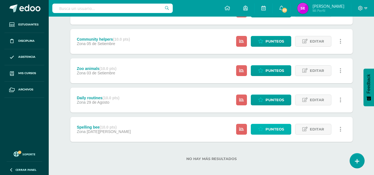
click at [269, 125] on span "Punteos" at bounding box center [275, 129] width 19 height 10
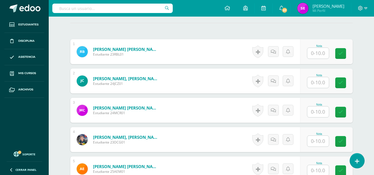
scroll to position [153, 0]
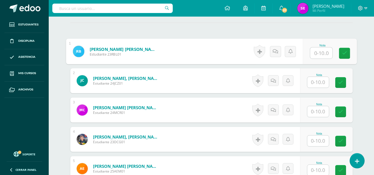
click at [317, 52] on input "text" at bounding box center [321, 53] width 22 height 11
type input "9"
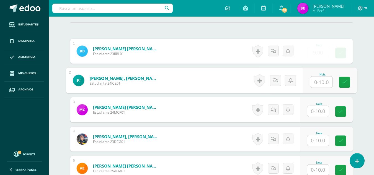
scroll to position [154, 0]
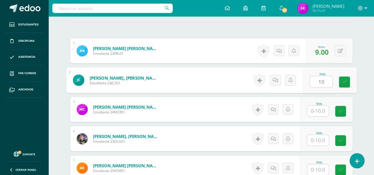
type input "10"
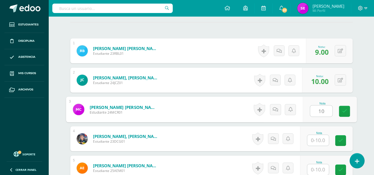
type input "10"
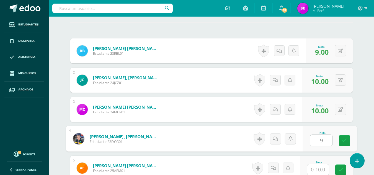
type input "9"
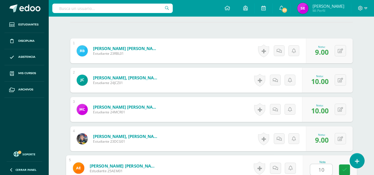
type input "10"
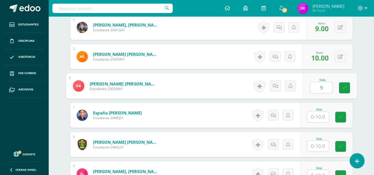
type input "9"
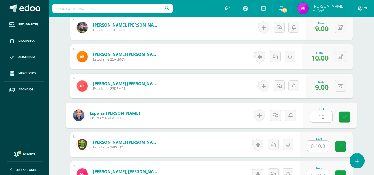
type input "10"
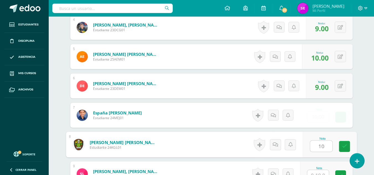
type input "10"
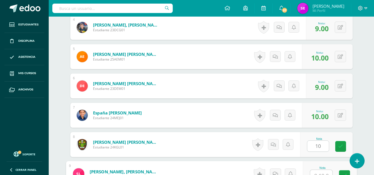
scroll to position [271, 0]
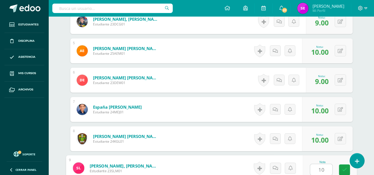
type input "10"
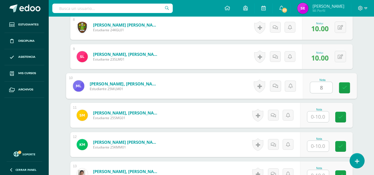
type input "8"
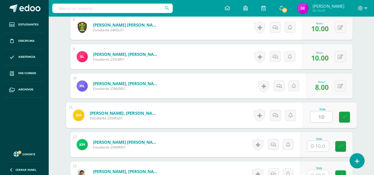
type input "10"
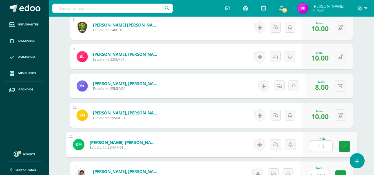
type input "10"
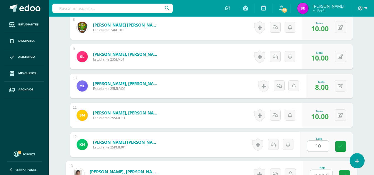
scroll to position [389, 0]
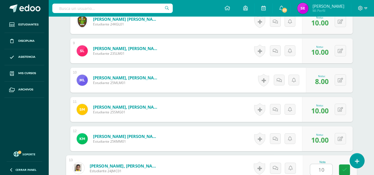
type input "10"
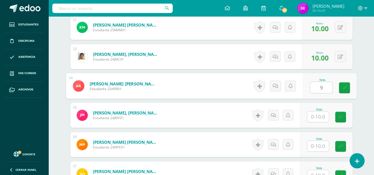
type input "9"
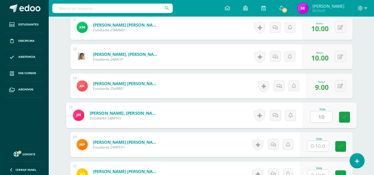
type input "10"
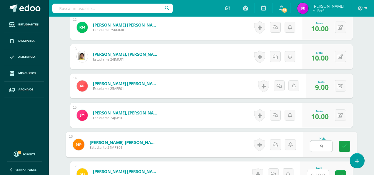
type input "9"
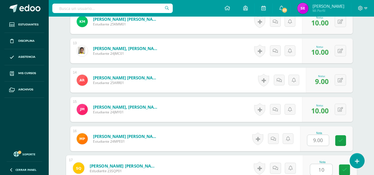
type input "10"
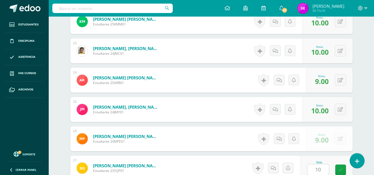
scroll to position [618, 0]
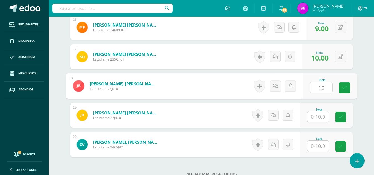
type input "10"
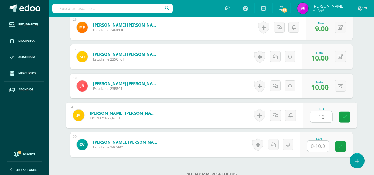
type input "10"
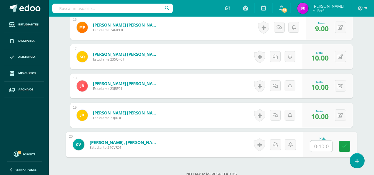
type input "9"
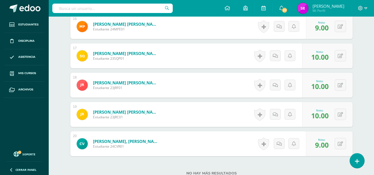
scroll to position [663, 0]
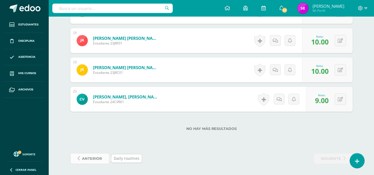
click at [95, 161] on span "anterior" at bounding box center [92, 159] width 20 height 10
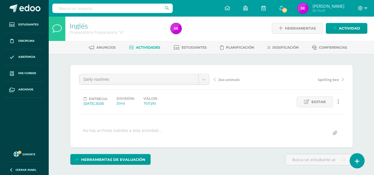
scroll to position [154, 0]
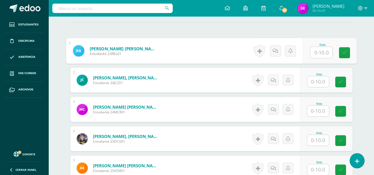
click at [315, 52] on input "text" at bounding box center [321, 52] width 22 height 11
type input "10"
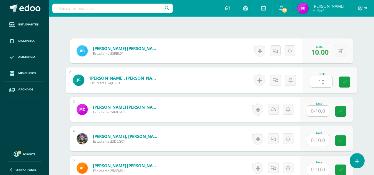
type input "10"
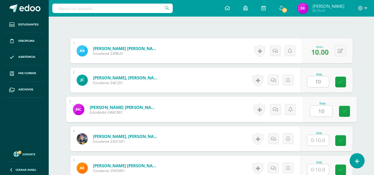
type input "10"
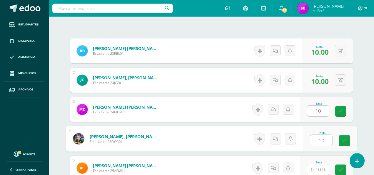
type input "10"
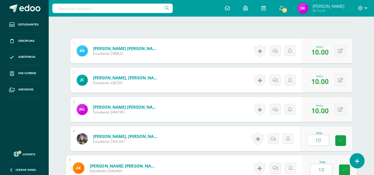
type input "10"
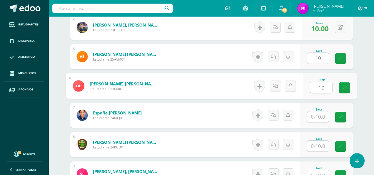
type input "10"
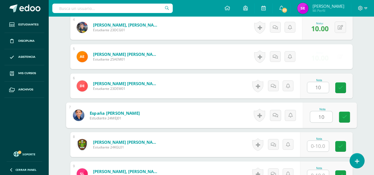
type input "10"
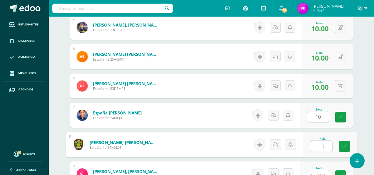
type input "10"
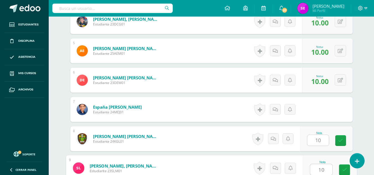
type input "10"
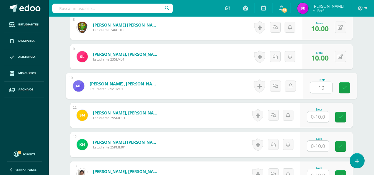
type input "10"
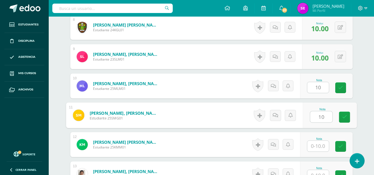
type input "10"
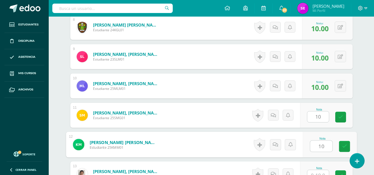
type input "10"
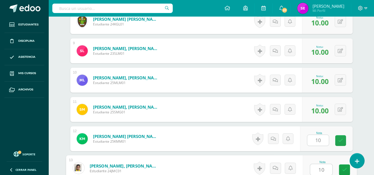
type input "10"
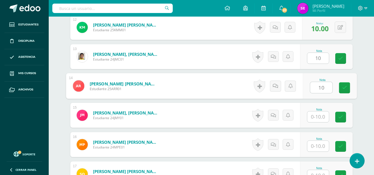
type input "10"
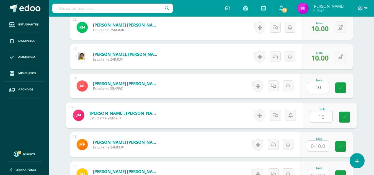
type input "10"
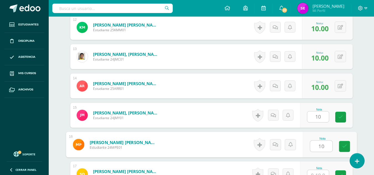
type input "10"
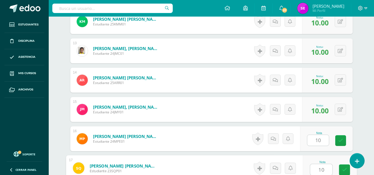
type input "10"
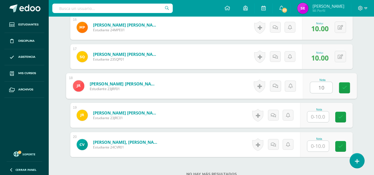
type input "10"
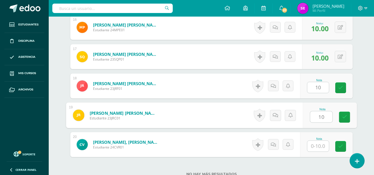
type input "10"
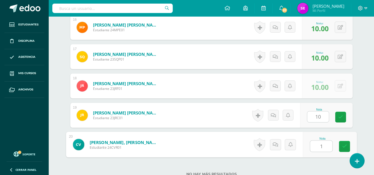
type input "10"
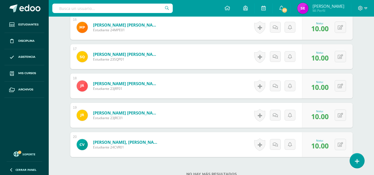
scroll to position [663, 0]
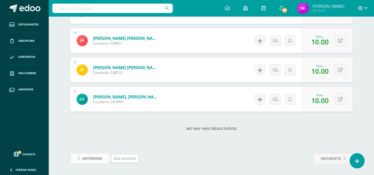
click at [93, 158] on span "anterior" at bounding box center [92, 159] width 20 height 10
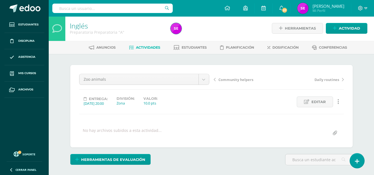
scroll to position [154, 0]
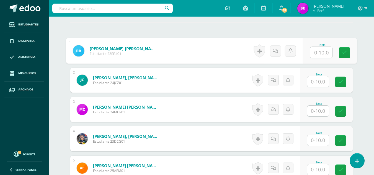
click at [320, 49] on input "text" at bounding box center [321, 52] width 22 height 11
type input "10"
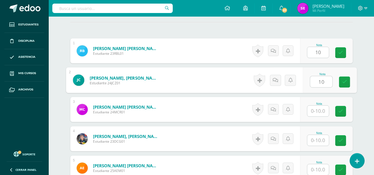
type input "10"
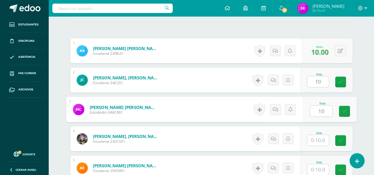
type input "10"
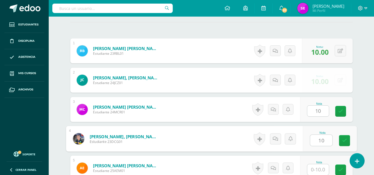
type input "10"
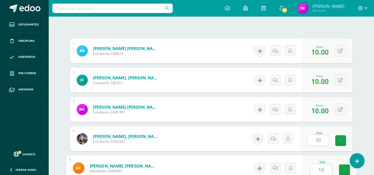
type input "10"
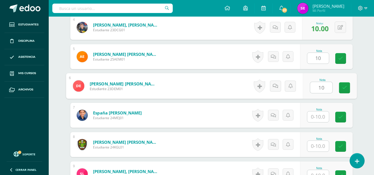
type input "10"
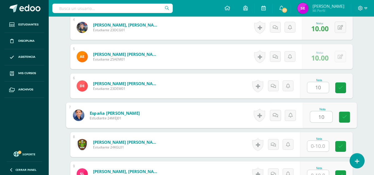
type input "10"
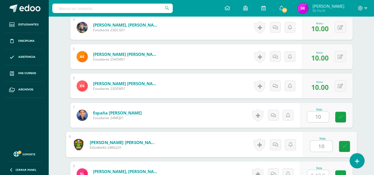
type input "10"
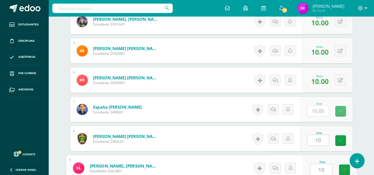
type input "10"
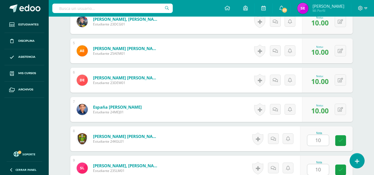
scroll to position [383, 0]
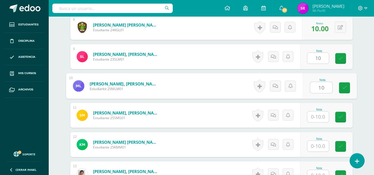
type input "10"
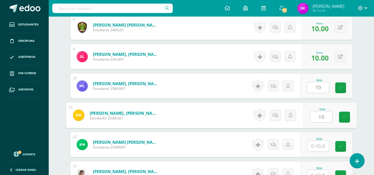
type input "10"
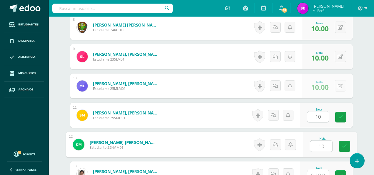
type input "10"
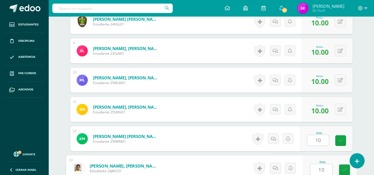
type input "10"
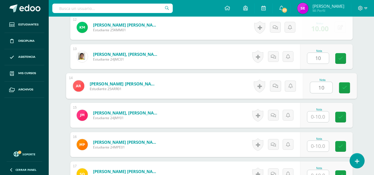
type input "10"
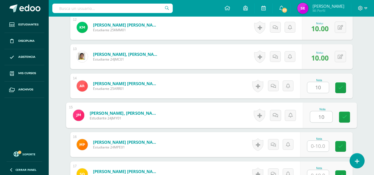
type input "10"
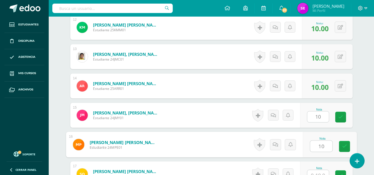
type input "10"
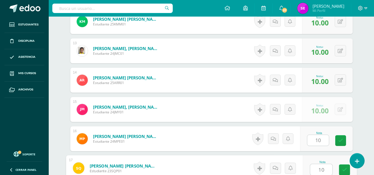
type input "10"
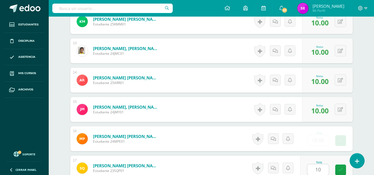
scroll to position [618, 0]
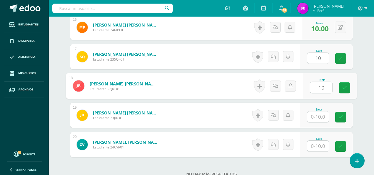
type input "10"
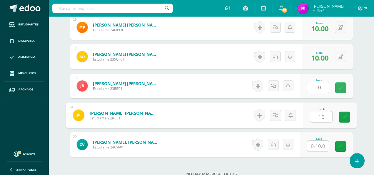
type input "10"
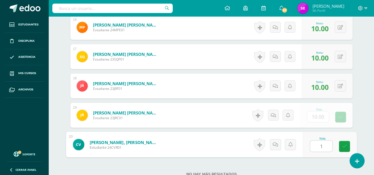
type input "10"
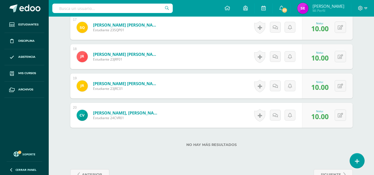
scroll to position [663, 0]
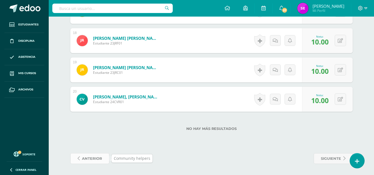
click at [88, 156] on span "anterior" at bounding box center [92, 159] width 20 height 10
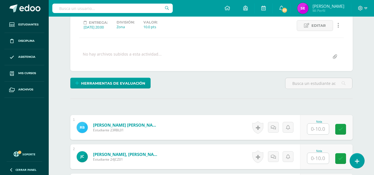
scroll to position [78, 0]
click at [315, 124] on input "text" at bounding box center [318, 129] width 22 height 11
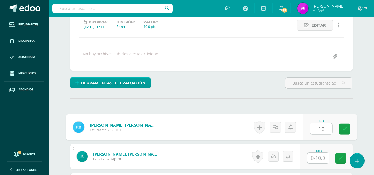
type input "1"
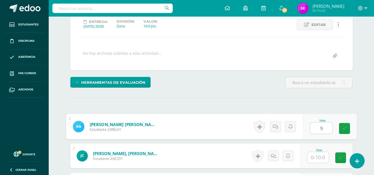
type input "9"
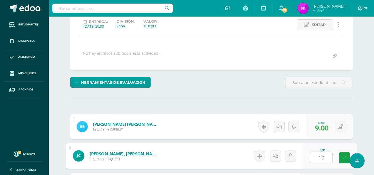
type input "10"
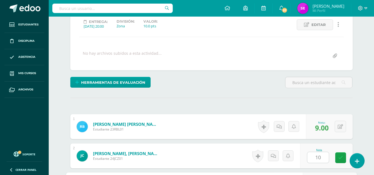
scroll to position [178, 0]
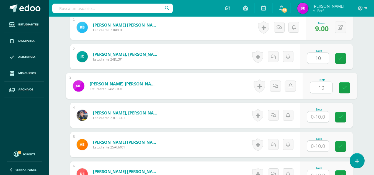
type input "10"
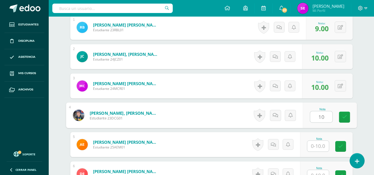
type input "10"
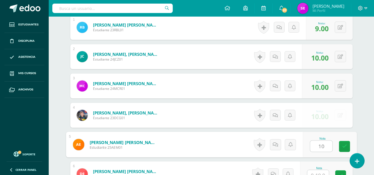
type input "10"
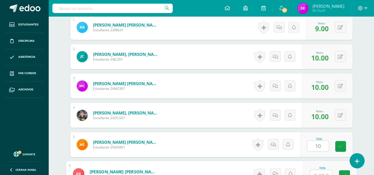
scroll to position [183, 0]
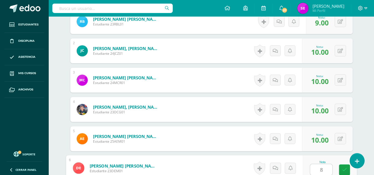
type input "8"
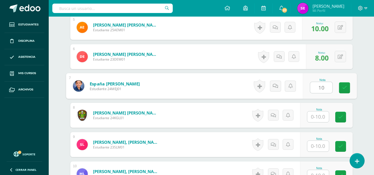
type input "10"
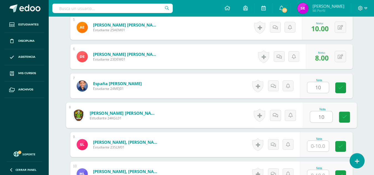
type input "10"
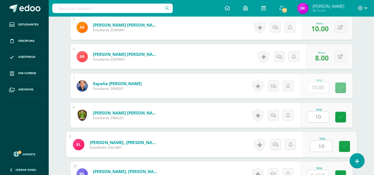
type input "10"
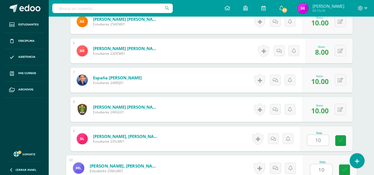
type input "10"
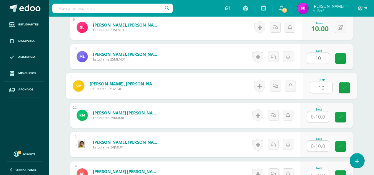
type input "10"
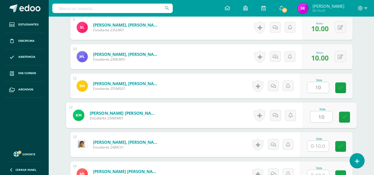
type input "10"
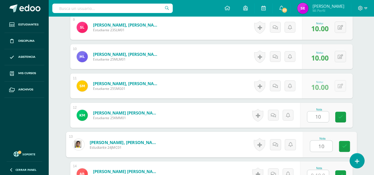
type input "10"
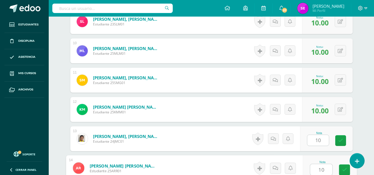
type input "10"
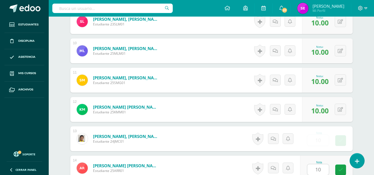
scroll to position [530, 0]
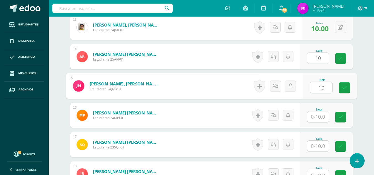
type input "10"
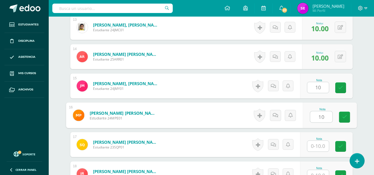
type input "10"
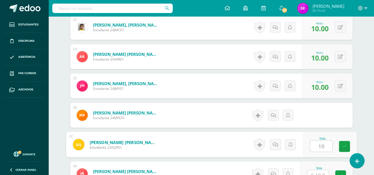
type input "10"
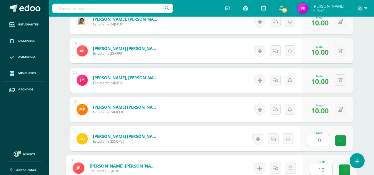
type input "10"
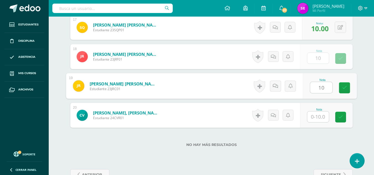
type input "10"
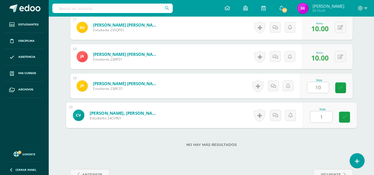
type input "10"
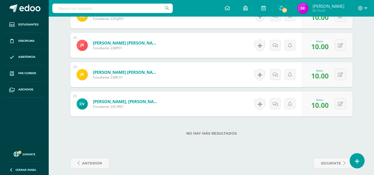
scroll to position [663, 0]
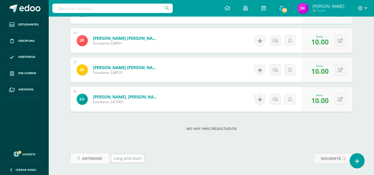
click at [99, 160] on span "anterior" at bounding box center [92, 159] width 20 height 10
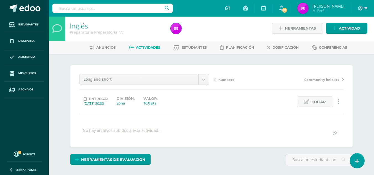
scroll to position [154, 0]
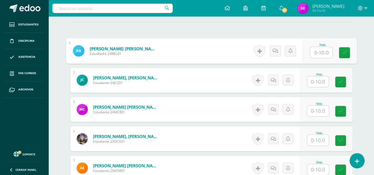
click at [320, 51] on input "text" at bounding box center [321, 52] width 22 height 11
type input "10"
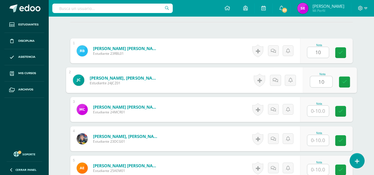
type input "10"
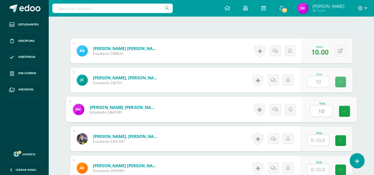
type input "10"
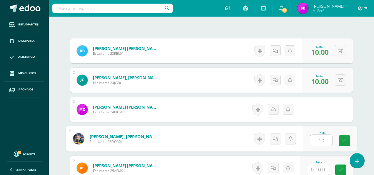
type input "10"
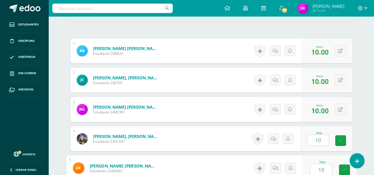
type input "10"
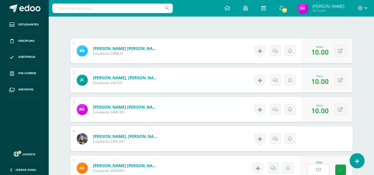
scroll to position [266, 0]
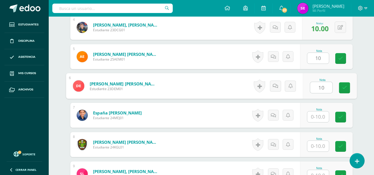
type input "10"
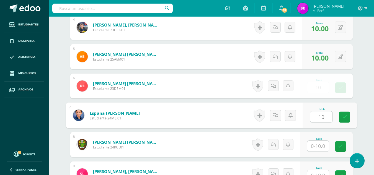
type input "10"
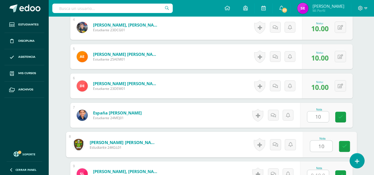
type input "10"
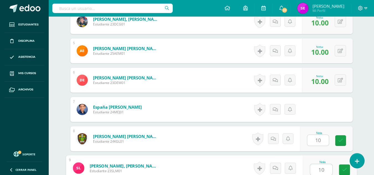
type input "10"
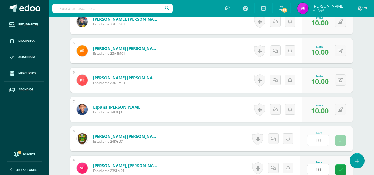
scroll to position [383, 0]
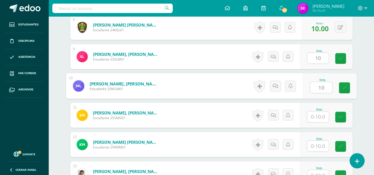
type input "10"
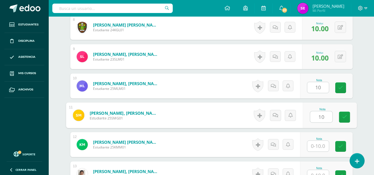
type input "10"
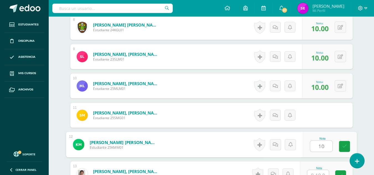
type input "10"
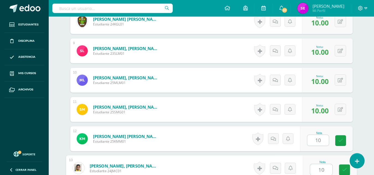
type input "10"
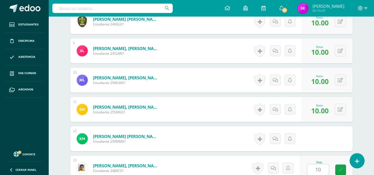
scroll to position [500, 0]
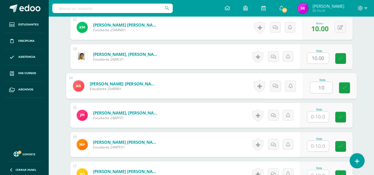
type input "10"
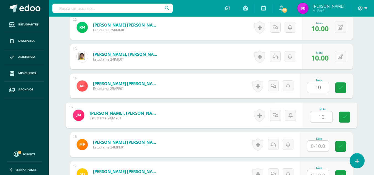
type input "10"
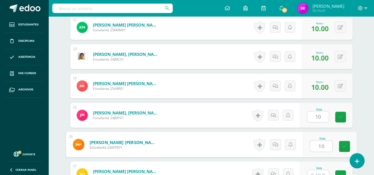
type input "10"
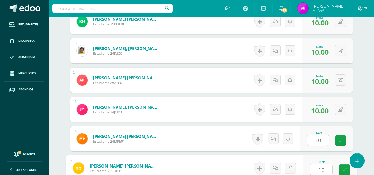
type input "10"
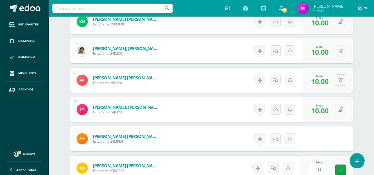
scroll to position [618, 0]
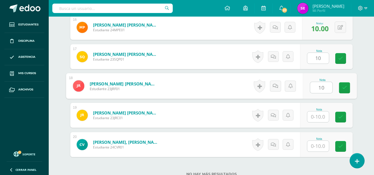
type input "10"
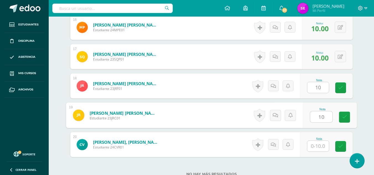
type input "10"
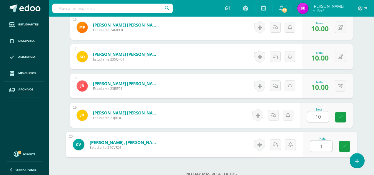
type input "10"
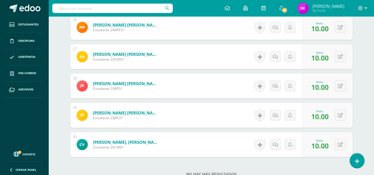
scroll to position [663, 0]
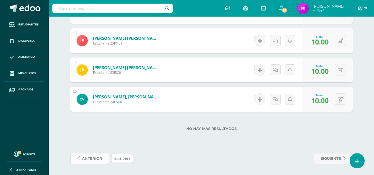
click at [83, 157] on span "anterior" at bounding box center [92, 159] width 20 height 10
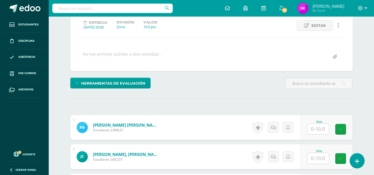
scroll to position [78, 0]
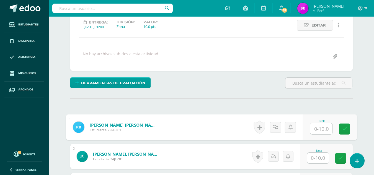
click at [317, 129] on input "text" at bounding box center [321, 129] width 22 height 11
type input "10"
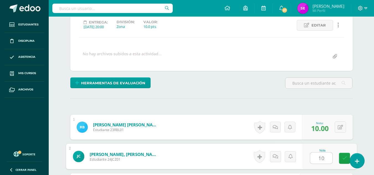
type input "10"
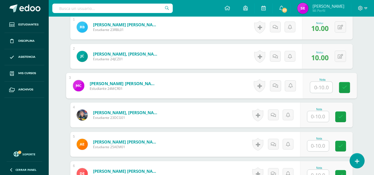
scroll to position [178, 0]
type input "9"
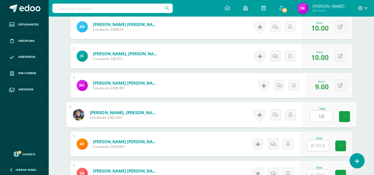
type input "10"
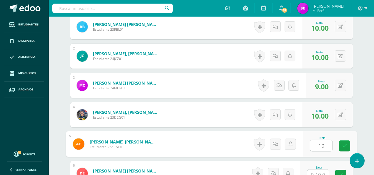
type input "10"
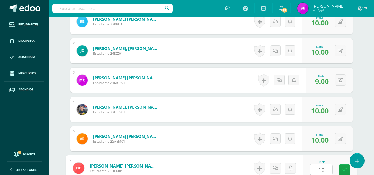
type input "10"
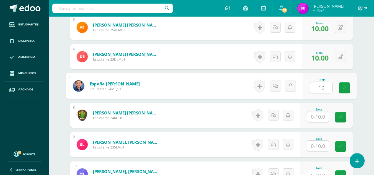
type input "10"
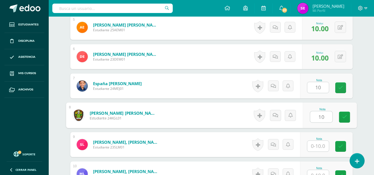
type input "10"
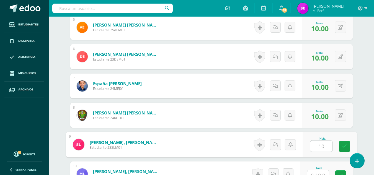
type input "10"
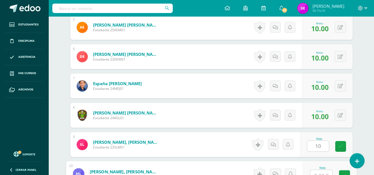
scroll to position [301, 0]
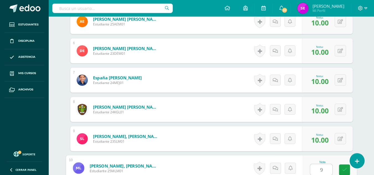
type input "9"
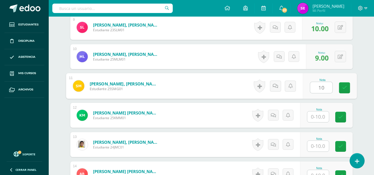
type input "10"
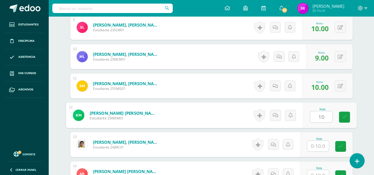
type input "10"
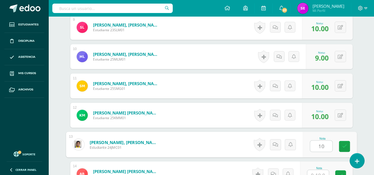
type input "10"
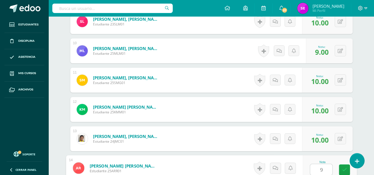
type input "9"
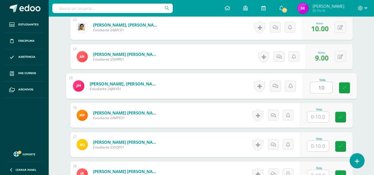
type input "10"
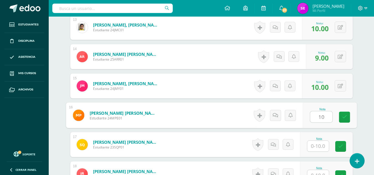
type input "10"
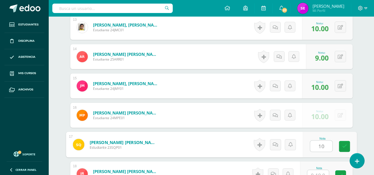
type input "10"
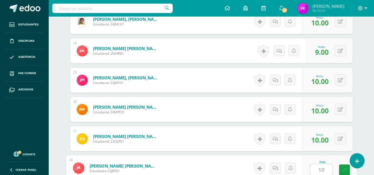
type input "10"
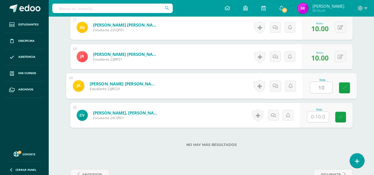
type input "10"
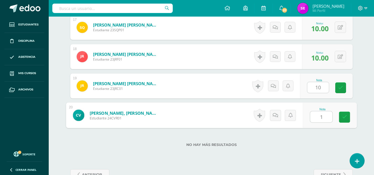
type input "10"
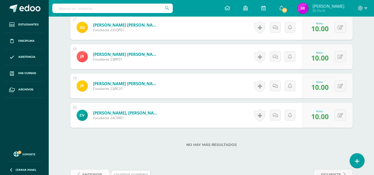
click at [105, 172] on link "anterior" at bounding box center [89, 175] width 39 height 11
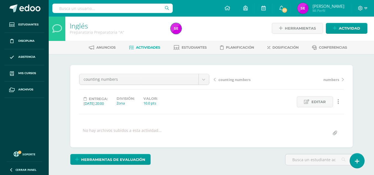
scroll to position [154, 0]
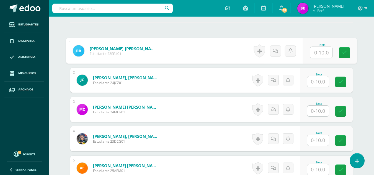
click at [324, 48] on input "text" at bounding box center [321, 52] width 22 height 11
type input "10"
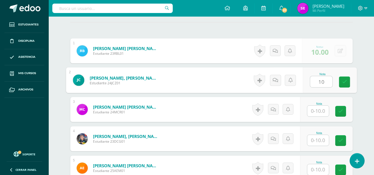
type input "10"
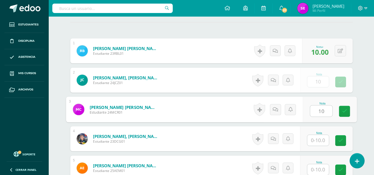
type input "10"
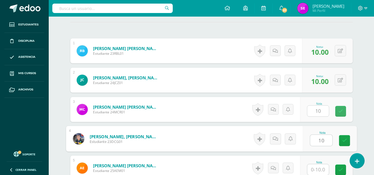
type input "10"
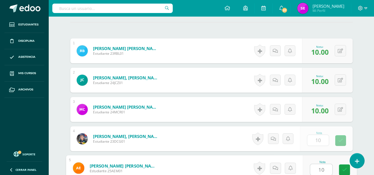
type input "10"
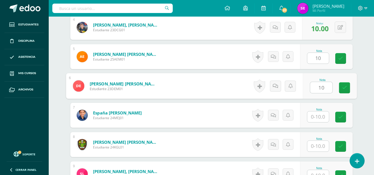
type input "10"
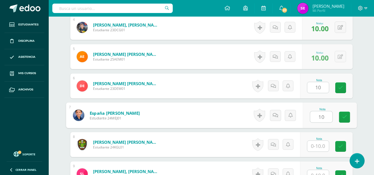
type input "10"
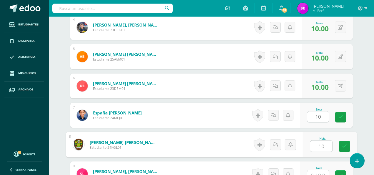
type input "10"
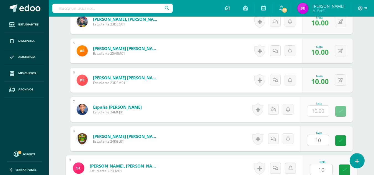
type input "10"
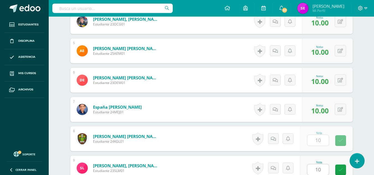
scroll to position [383, 0]
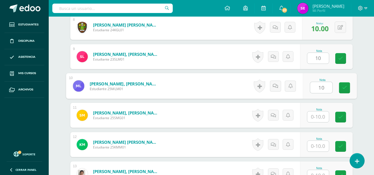
type input "10"
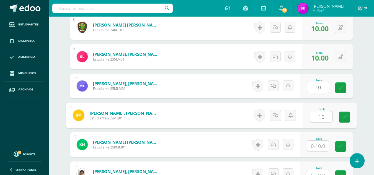
type input "10"
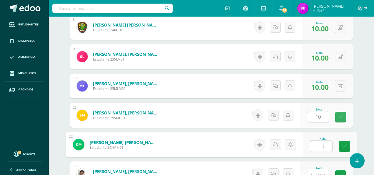
type input "10"
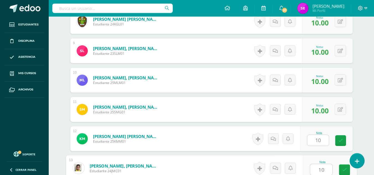
type input "10"
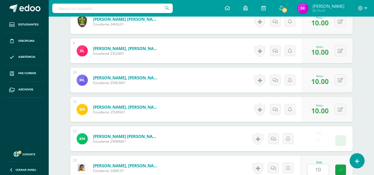
scroll to position [500, 0]
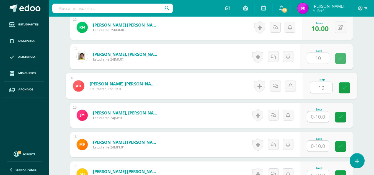
type input "10"
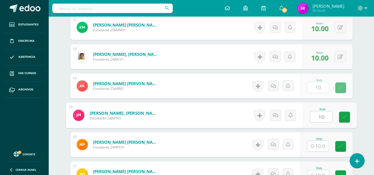
type input "10"
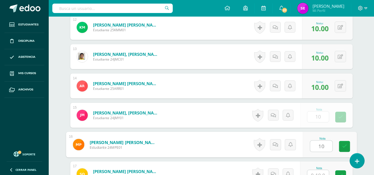
type input "10"
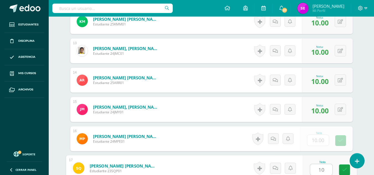
type input "10"
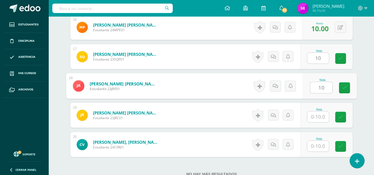
type input "10"
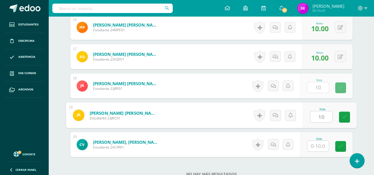
type input "10"
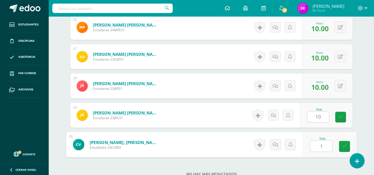
type input "10"
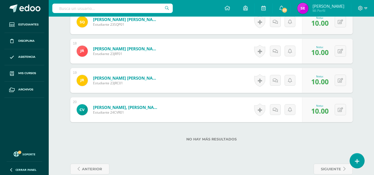
scroll to position [663, 0]
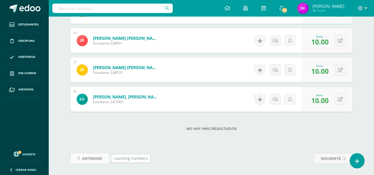
click at [97, 156] on span "anterior" at bounding box center [92, 159] width 20 height 10
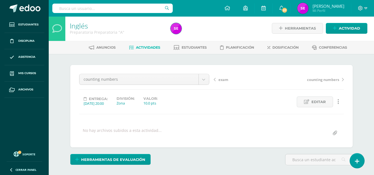
scroll to position [154, 0]
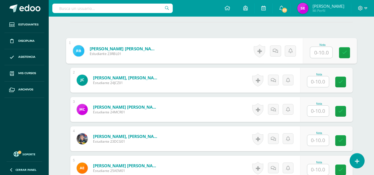
click at [320, 52] on input "text" at bounding box center [321, 52] width 22 height 11
type input "10"
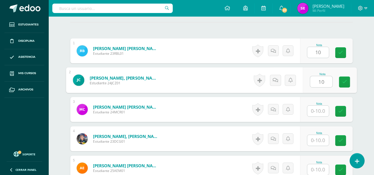
type input "10"
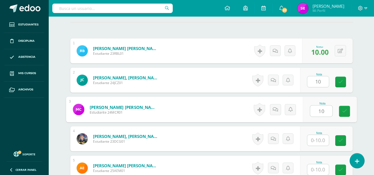
type input "10"
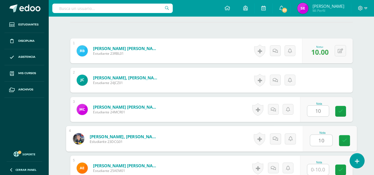
type input "10"
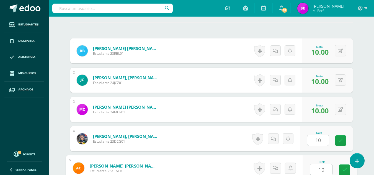
type input "10"
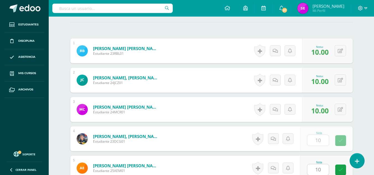
scroll to position [266, 0]
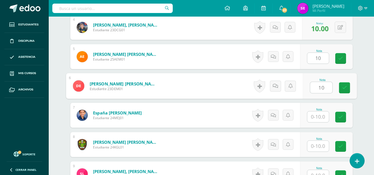
type input "10"
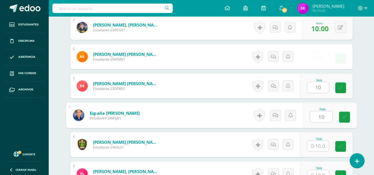
type input "10"
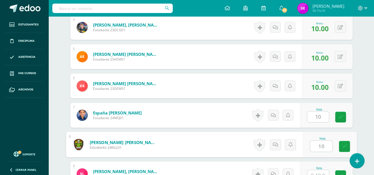
type input "10"
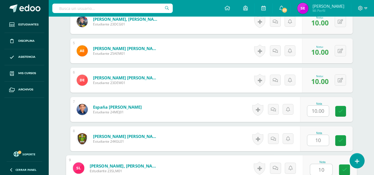
type input "10"
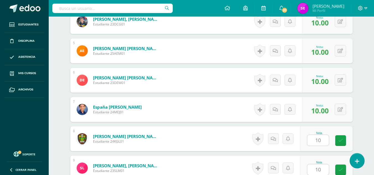
scroll to position [383, 0]
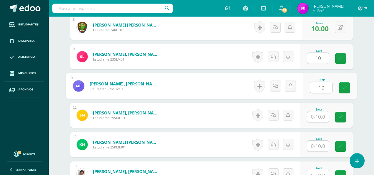
type input "10"
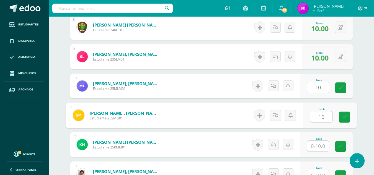
type input "10"
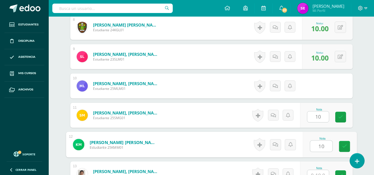
type input "10"
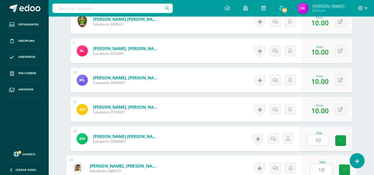
type input "10"
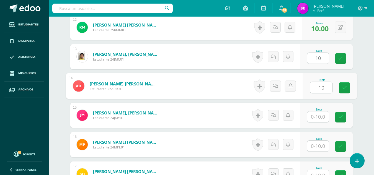
type input "10"
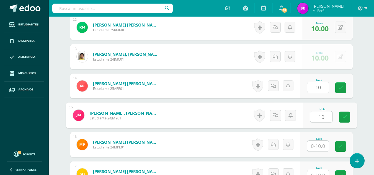
type input "10"
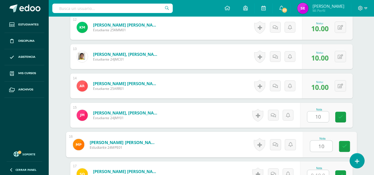
type input "10"
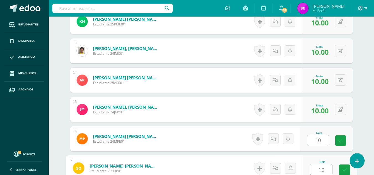
type input "10"
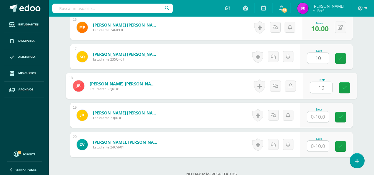
type input "10"
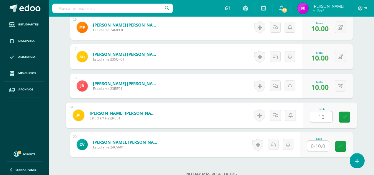
type input "10"
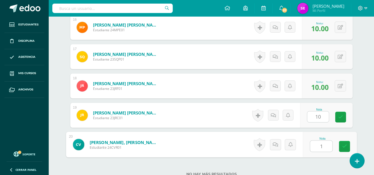
type input "10"
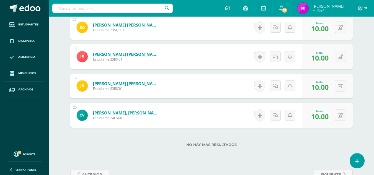
scroll to position [663, 0]
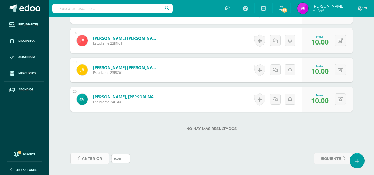
click at [88, 162] on span "anterior" at bounding box center [92, 159] width 20 height 10
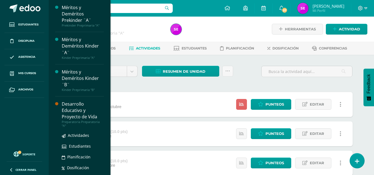
click at [78, 106] on div "Desarrollo Educativo y Proyecto de Vida" at bounding box center [83, 110] width 42 height 19
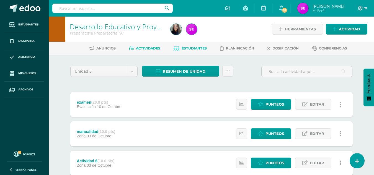
click at [204, 48] on span "Estudiantes" at bounding box center [194, 48] width 25 height 4
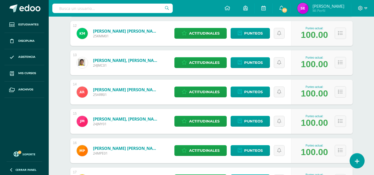
scroll to position [563, 0]
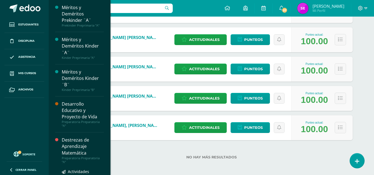
click at [76, 147] on div "Destrezas de Aprendizaje Matemática" at bounding box center [83, 146] width 42 height 19
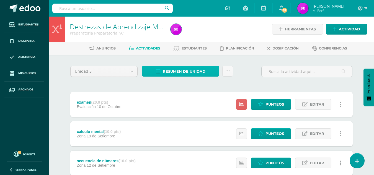
click at [192, 70] on span "Resumen de unidad" at bounding box center [184, 71] width 43 height 10
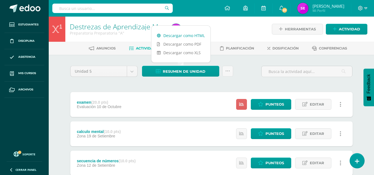
click at [192, 36] on link "Descargar como HTML" at bounding box center [181, 35] width 59 height 9
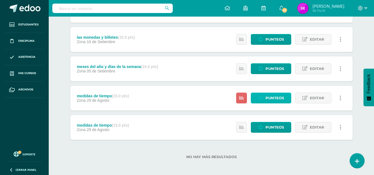
click at [278, 99] on span "Punteos" at bounding box center [275, 98] width 19 height 10
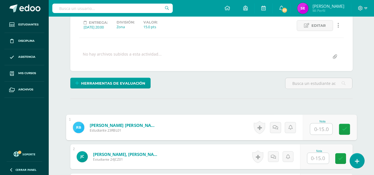
scroll to position [78, 0]
click at [315, 125] on input "text" at bounding box center [321, 129] width 22 height 11
type input "10"
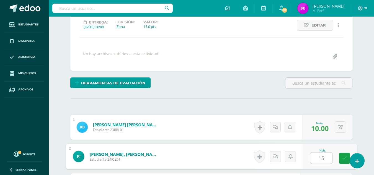
type input "15"
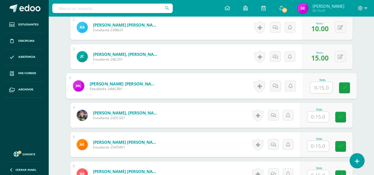
scroll to position [178, 0]
type input "10"
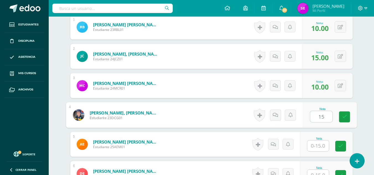
type input "15"
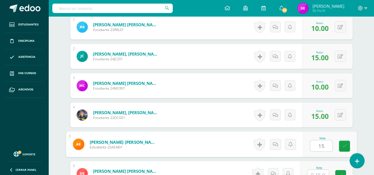
type input "15"
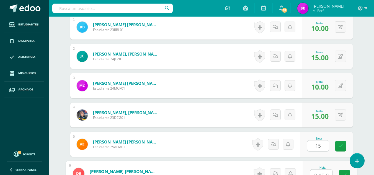
scroll to position [183, 0]
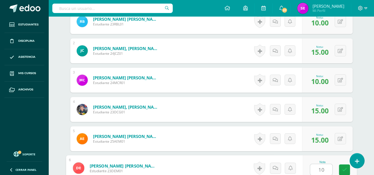
type input "10"
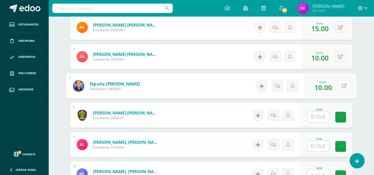
click at [345, 82] on button at bounding box center [344, 86] width 12 height 12
type input "15"
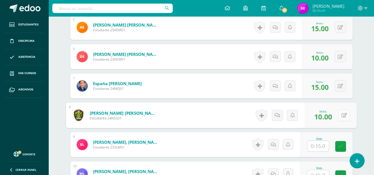
click at [340, 115] on button at bounding box center [344, 116] width 12 height 12
type input "15"
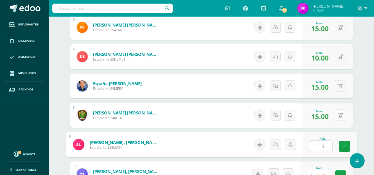
type input "15"
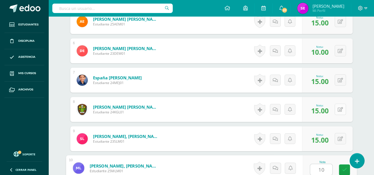
type input "10"
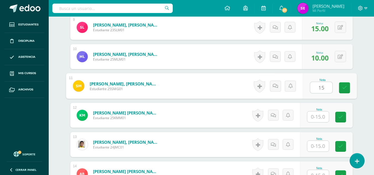
type input "15"
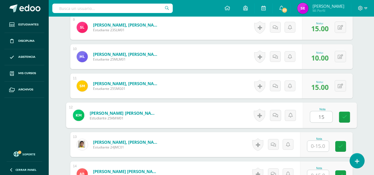
type input "15"
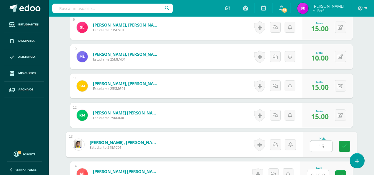
type input "15"
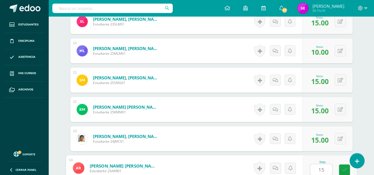
type input "15"
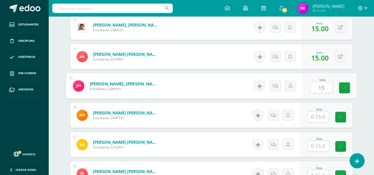
type input "15"
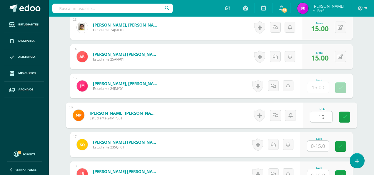
type input "15"
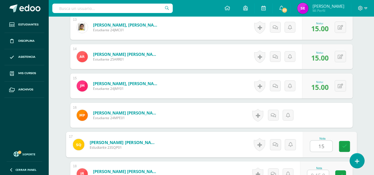
type input "15"
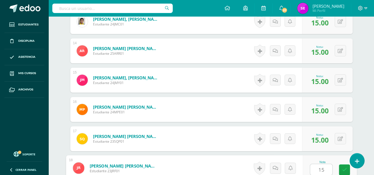
type input "15"
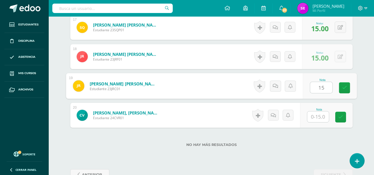
type input "15"
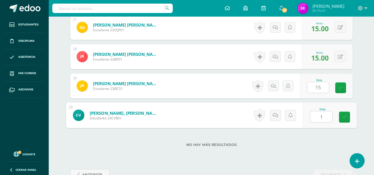
type input "15"
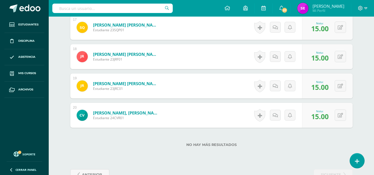
scroll to position [663, 0]
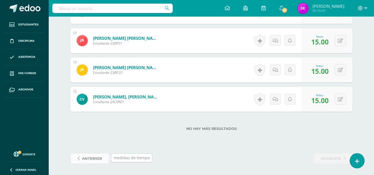
click at [83, 156] on span "anterior" at bounding box center [92, 159] width 20 height 10
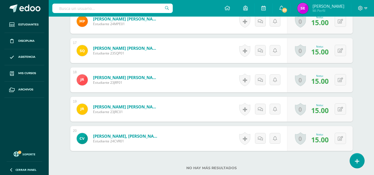
scroll to position [471, 0]
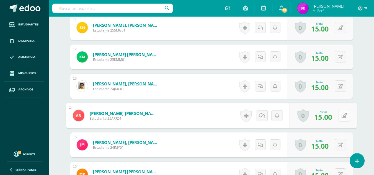
click at [340, 115] on button at bounding box center [344, 116] width 12 height 12
click at [341, 119] on button at bounding box center [344, 116] width 12 height 12
type input "13"
click at [332, 117] on link at bounding box center [329, 117] width 11 height 11
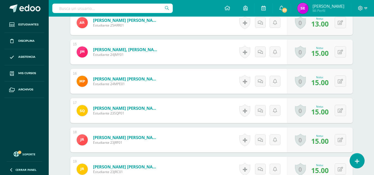
scroll to position [564, 0]
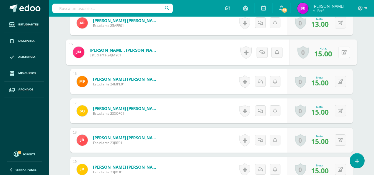
click at [341, 53] on button at bounding box center [344, 53] width 12 height 12
type input "14"
click at [332, 53] on link at bounding box center [329, 54] width 11 height 11
